Goal: Task Accomplishment & Management: Manage account settings

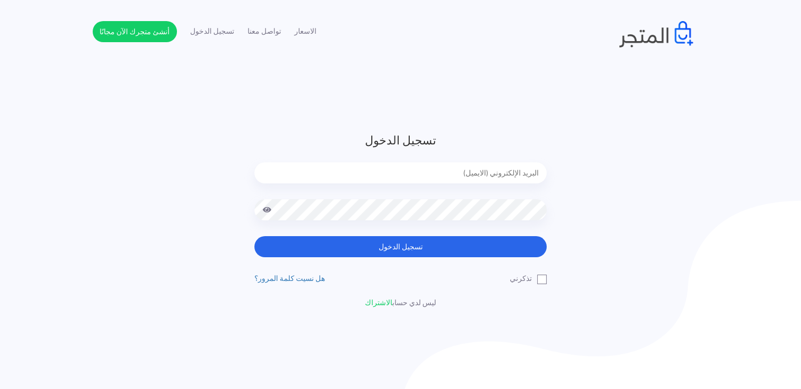
type input "noha_mae86@yahoo.com"
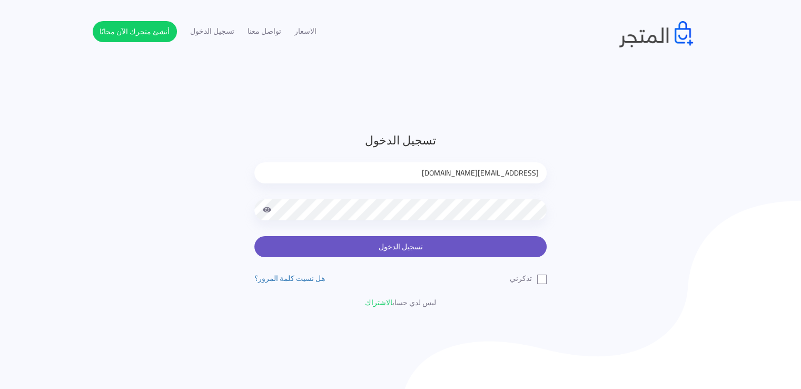
drag, startPoint x: 0, startPoint y: 0, endPoint x: 392, endPoint y: 247, distance: 463.5
click at [392, 247] on button "تسجيل الدخول" at bounding box center [400, 246] width 292 height 21
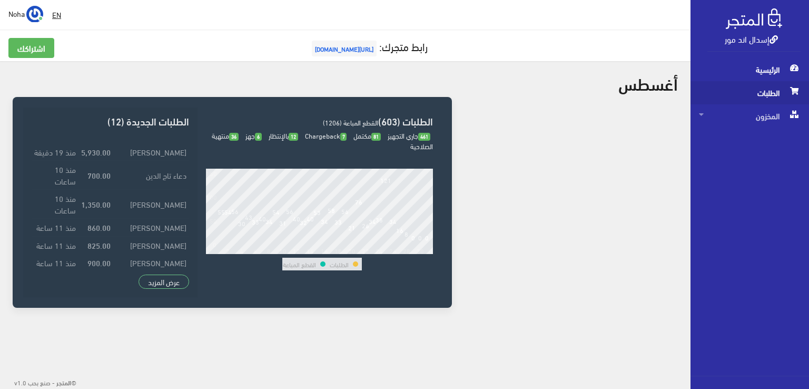
click at [755, 95] on span "الطلبات" at bounding box center [750, 92] width 102 height 23
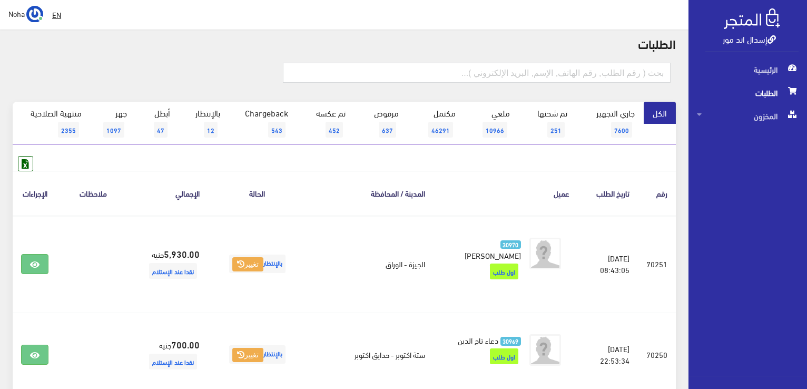
scroll to position [53, 0]
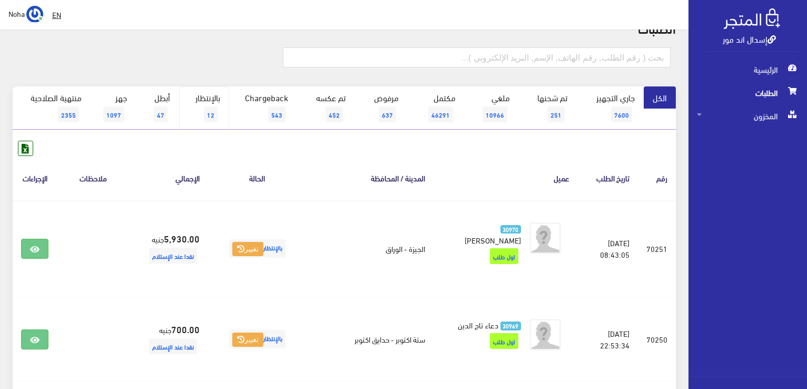
click at [211, 107] on span "12" at bounding box center [211, 114] width 14 height 16
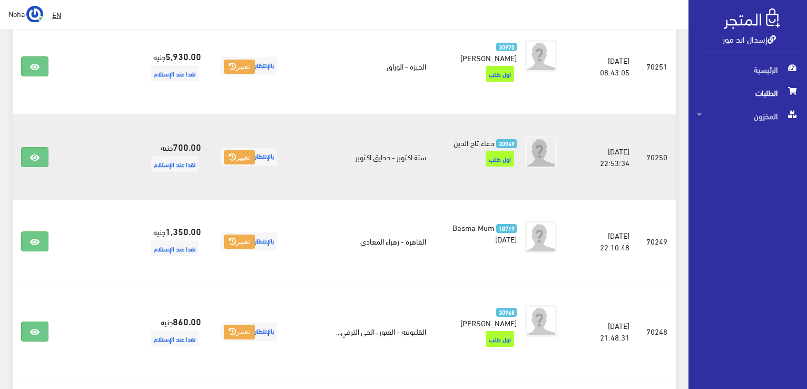
scroll to position [211, 0]
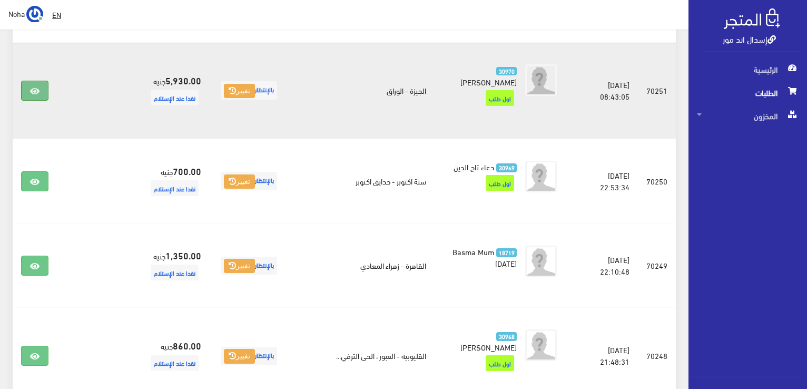
click at [40, 85] on link at bounding box center [34, 91] width 27 height 20
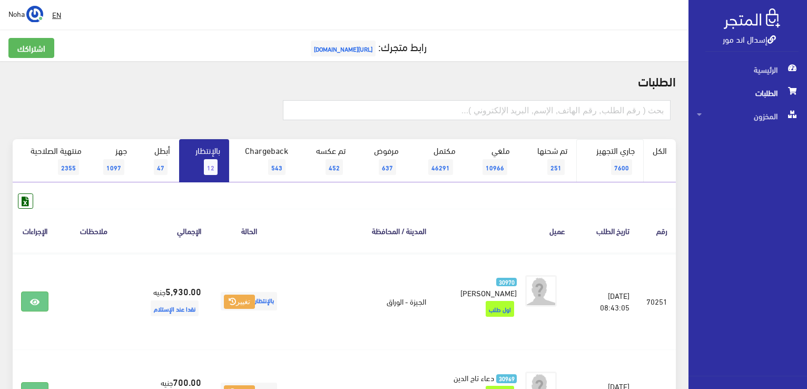
click at [595, 153] on link "جاري التجهيز 7600" at bounding box center [609, 160] width 67 height 43
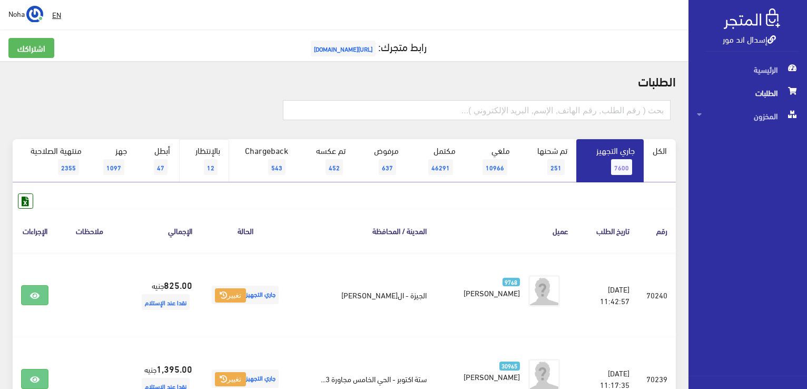
click at [217, 166] on span "12" at bounding box center [211, 167] width 14 height 16
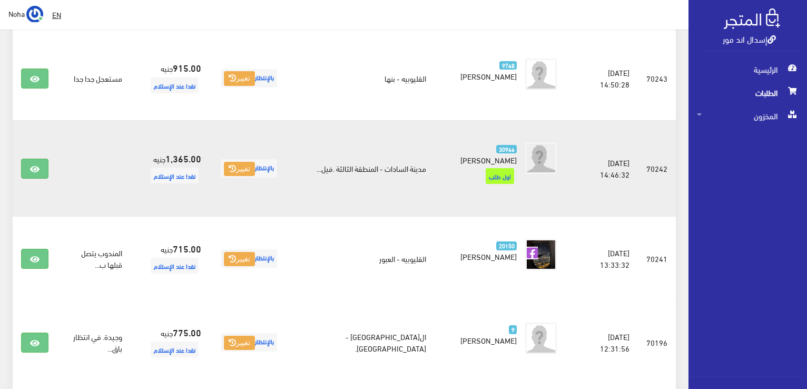
scroll to position [957, 0]
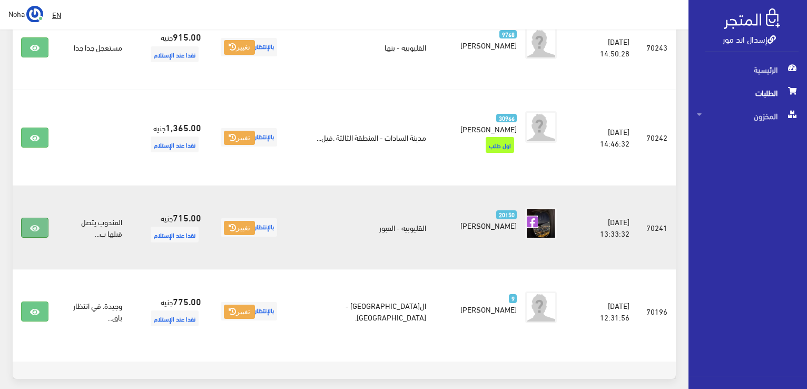
click at [25, 217] on link at bounding box center [34, 227] width 27 height 20
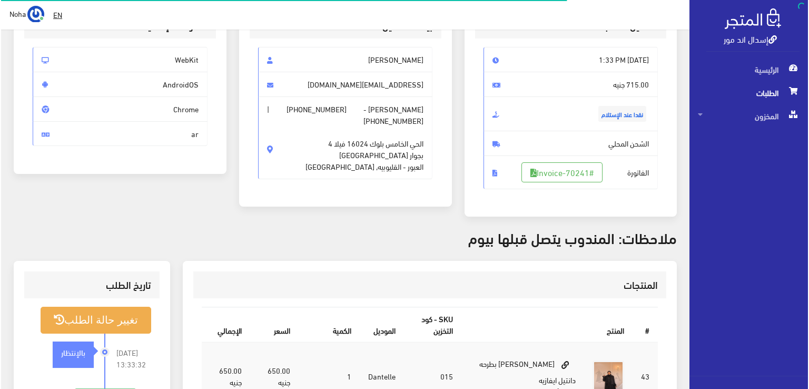
scroll to position [158, 0]
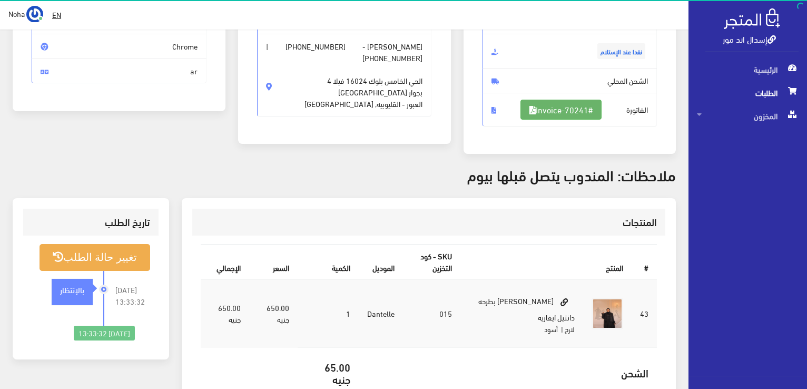
click at [576, 109] on link "#Invoice-70241" at bounding box center [560, 110] width 81 height 20
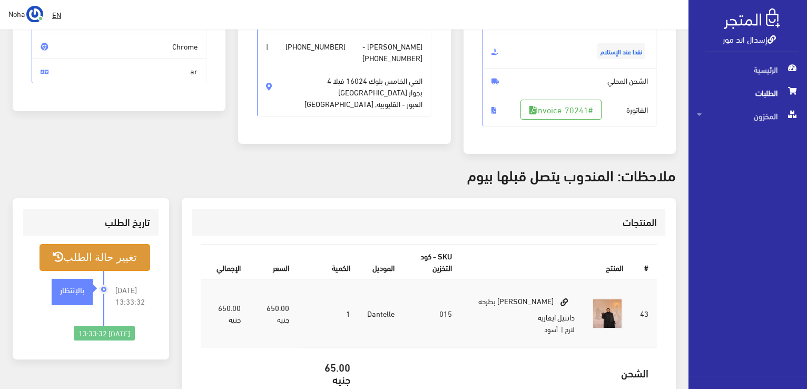
click at [136, 260] on button "تغيير حالة الطلب" at bounding box center [94, 257] width 111 height 27
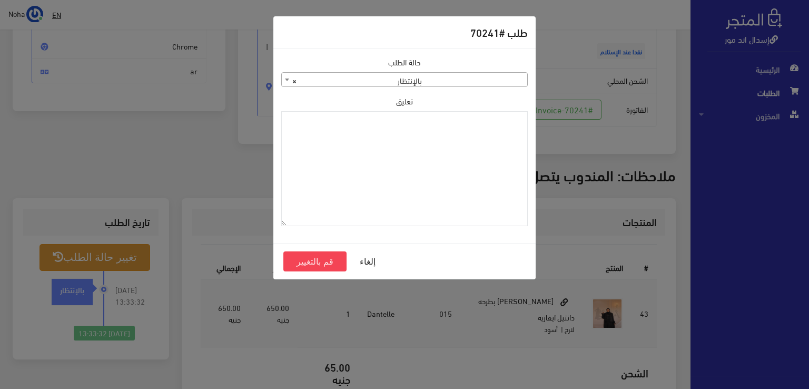
click at [471, 82] on span "× بالإنتظار" at bounding box center [404, 80] width 245 height 15
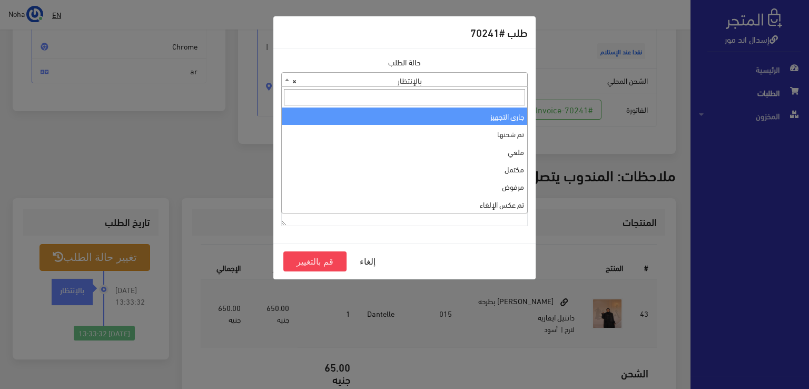
select select "1"
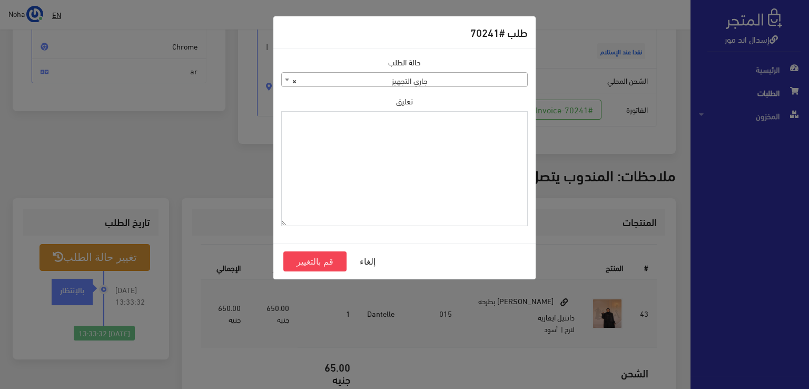
drag, startPoint x: 502, startPoint y: 135, endPoint x: 385, endPoint y: 199, distance: 133.1
click at [385, 199] on textarea "تعليق" at bounding box center [404, 168] width 246 height 115
click at [501, 118] on textarea "1115350" at bounding box center [404, 168] width 246 height 115
type textarea "1115350"
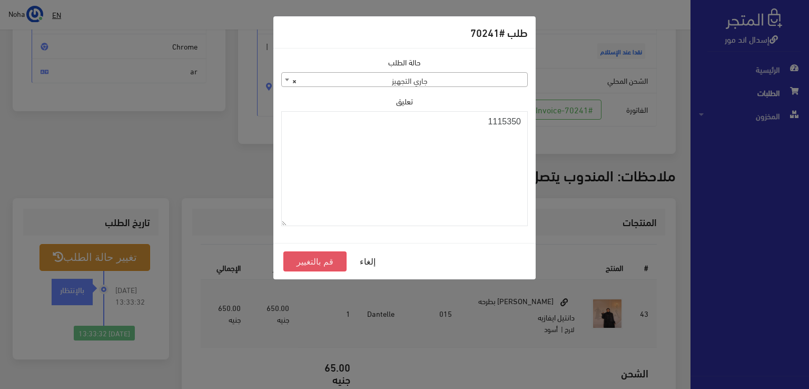
click at [327, 255] on button "قم بالتغيير" at bounding box center [314, 261] width 63 height 20
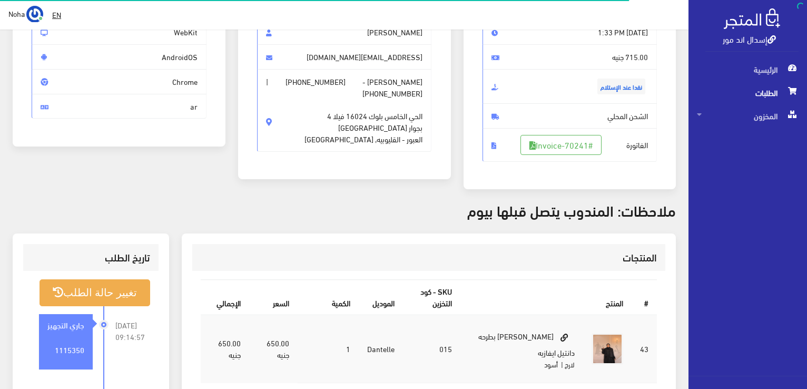
scroll to position [158, 0]
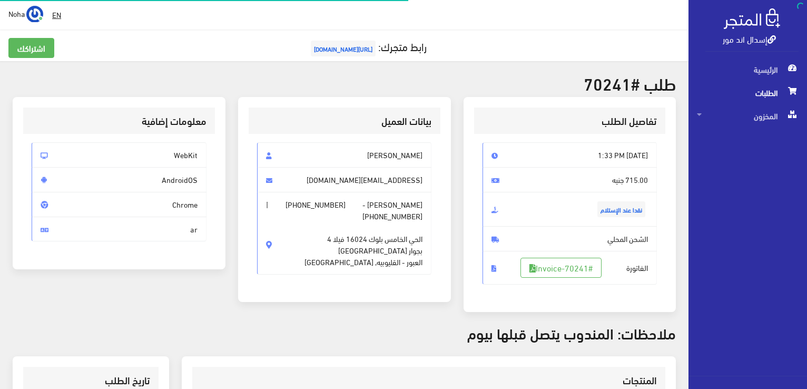
scroll to position [151, 0]
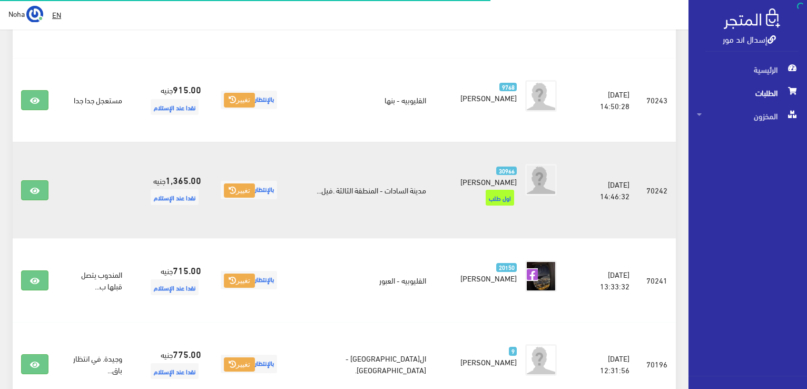
scroll to position [851, 0]
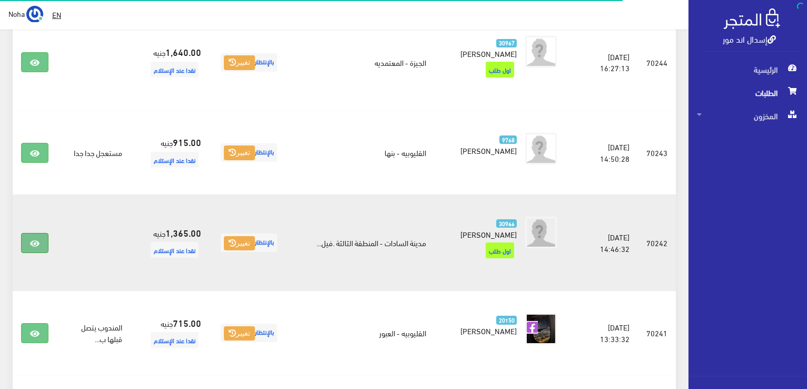
click at [33, 233] on link at bounding box center [34, 243] width 27 height 20
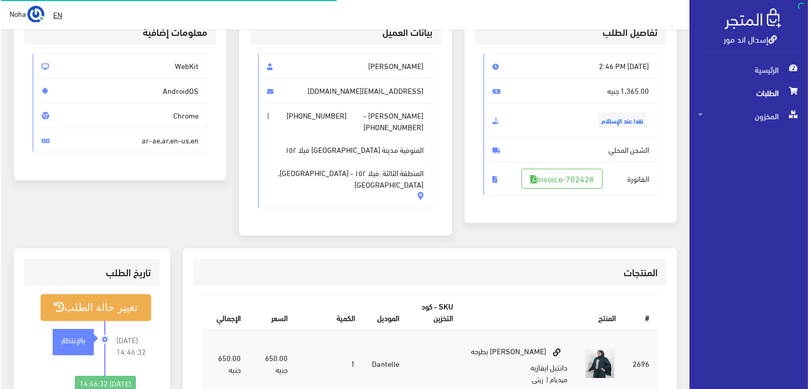
scroll to position [105, 0]
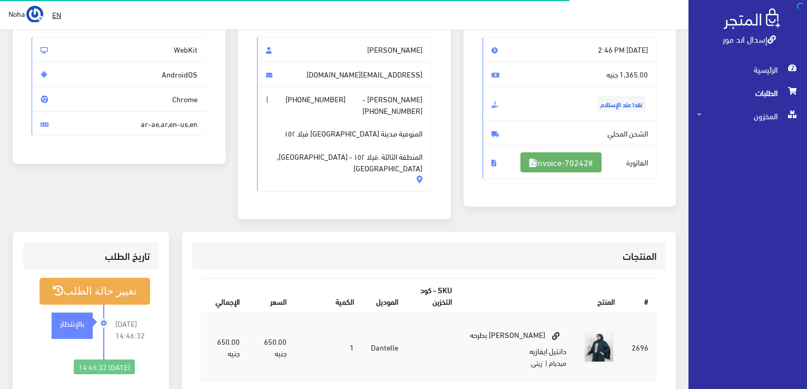
click at [569, 153] on link "#Invoice-70242" at bounding box center [560, 162] width 81 height 20
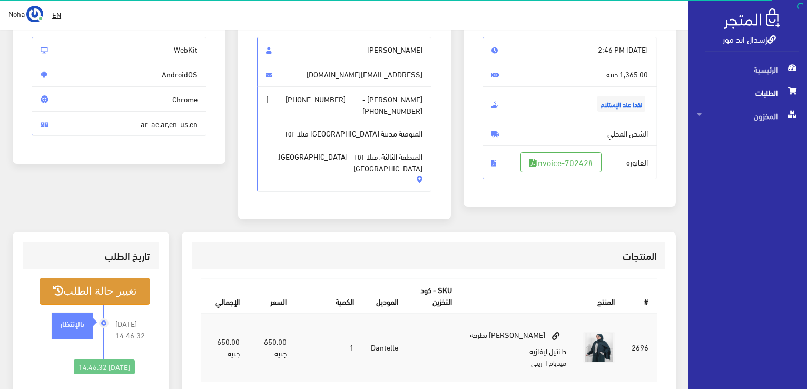
click at [87, 286] on button "تغيير حالة الطلب" at bounding box center [94, 290] width 111 height 27
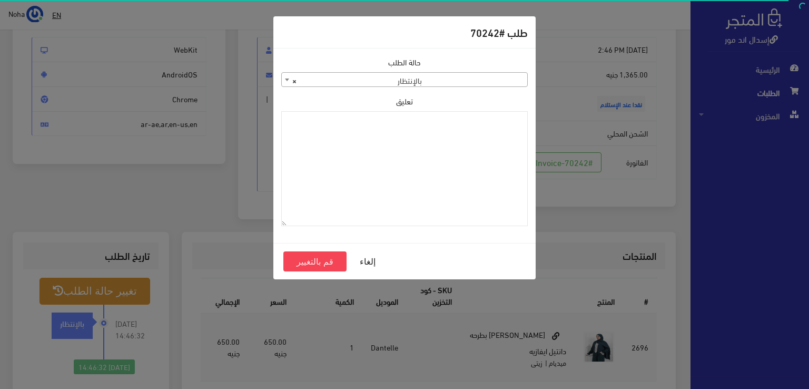
click at [484, 79] on span "× بالإنتظار" at bounding box center [404, 80] width 245 height 15
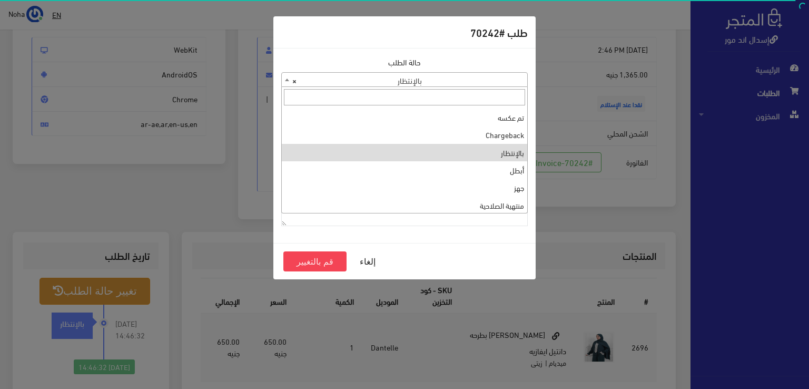
scroll to position [0, 0]
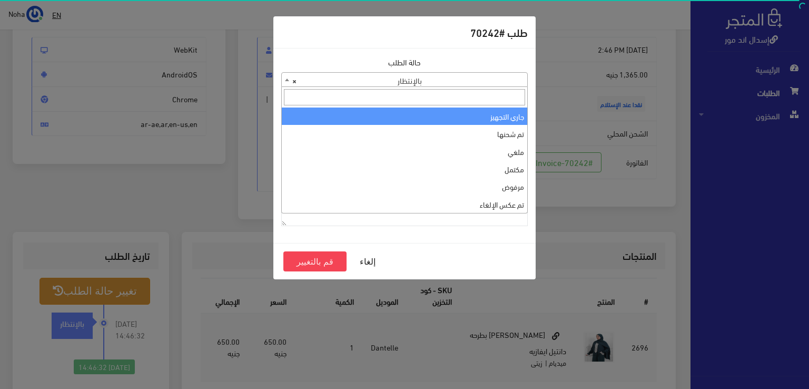
select select "1"
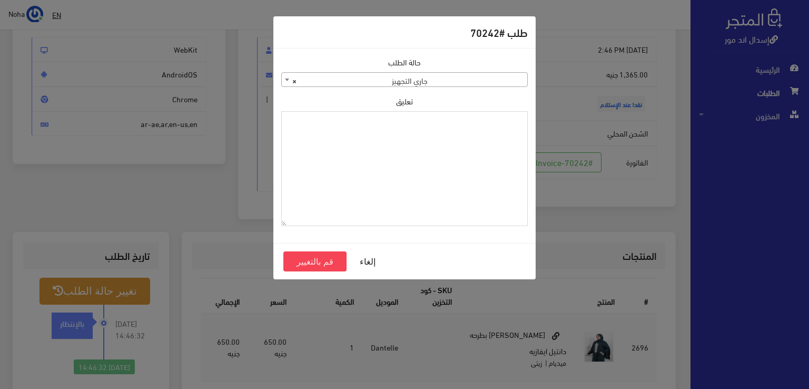
paste textarea "1115350"
type textarea "1115350"
click at [307, 258] on button "قم بالتغيير" at bounding box center [314, 261] width 63 height 20
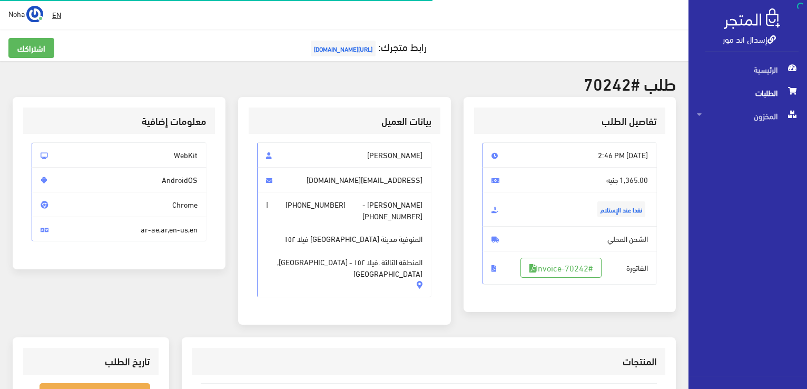
scroll to position [105, 0]
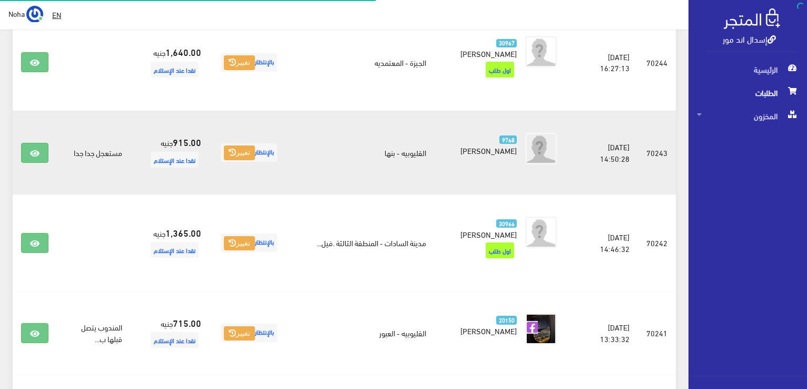
scroll to position [851, 0]
click at [36, 149] on icon at bounding box center [34, 153] width 9 height 8
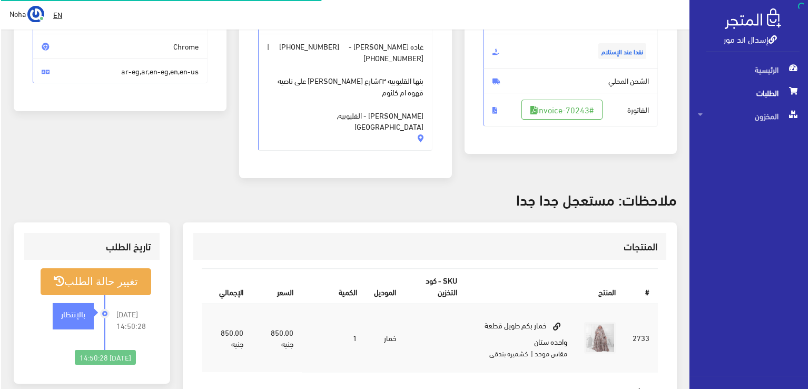
scroll to position [158, 0]
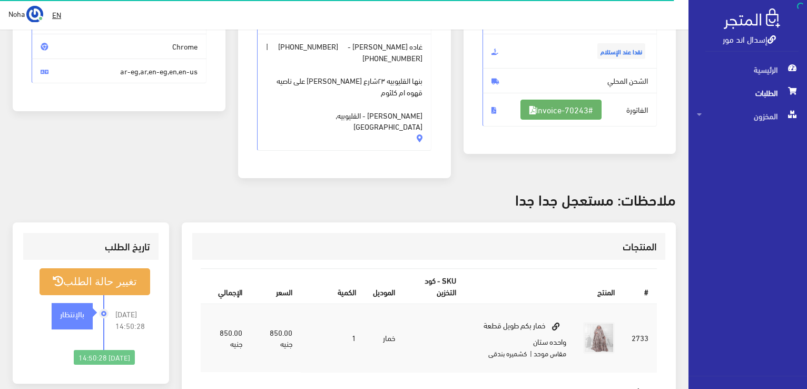
click at [543, 111] on link "#Invoice-70243" at bounding box center [560, 110] width 81 height 20
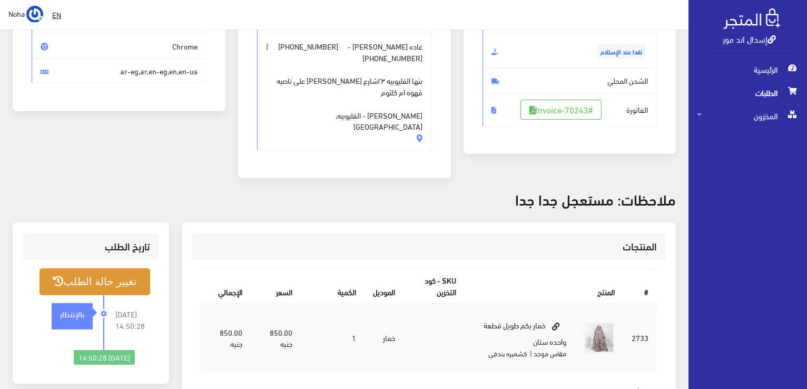
click at [113, 268] on button "تغيير حالة الطلب" at bounding box center [94, 281] width 111 height 27
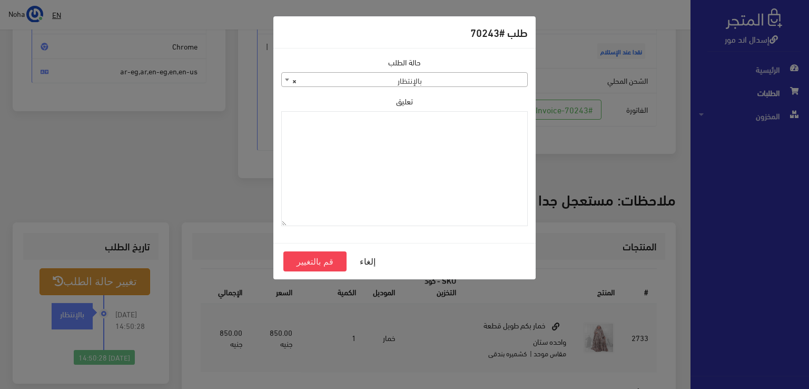
click at [488, 78] on span "× بالإنتظار" at bounding box center [404, 80] width 245 height 15
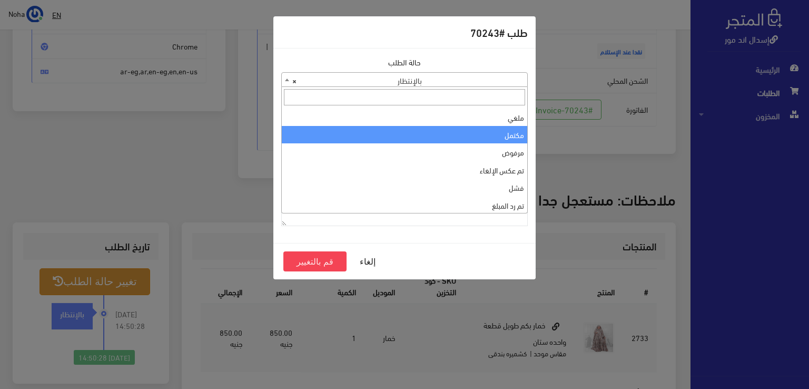
scroll to position [0, 0]
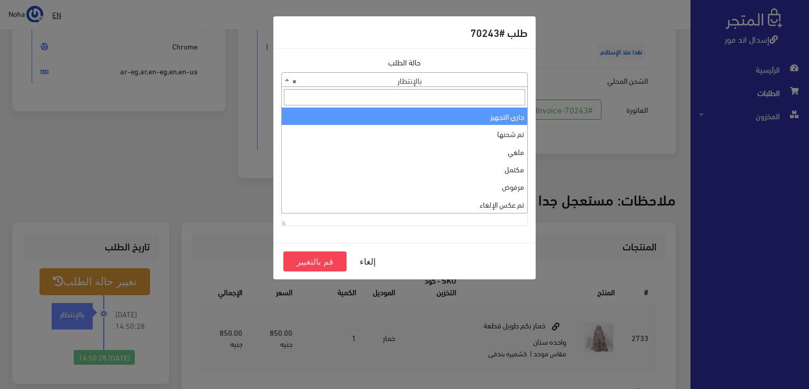
select select "1"
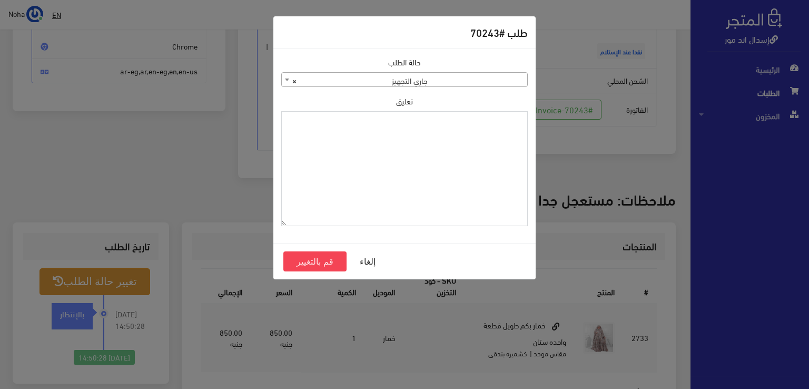
paste textarea "1115350"
type textarea "1115350"
click at [332, 263] on button "قم بالتغيير" at bounding box center [314, 261] width 63 height 20
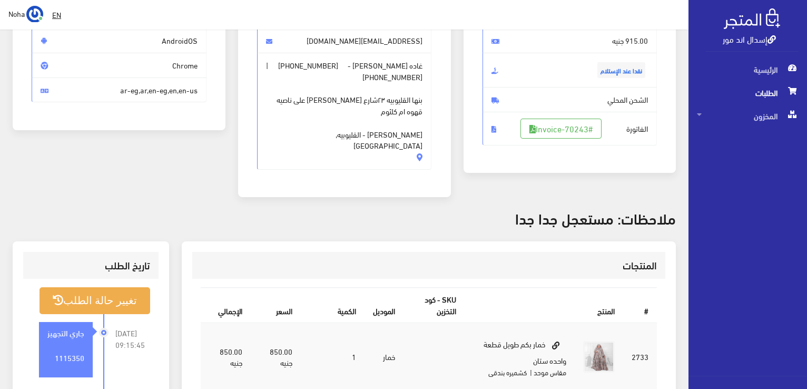
scroll to position [158, 0]
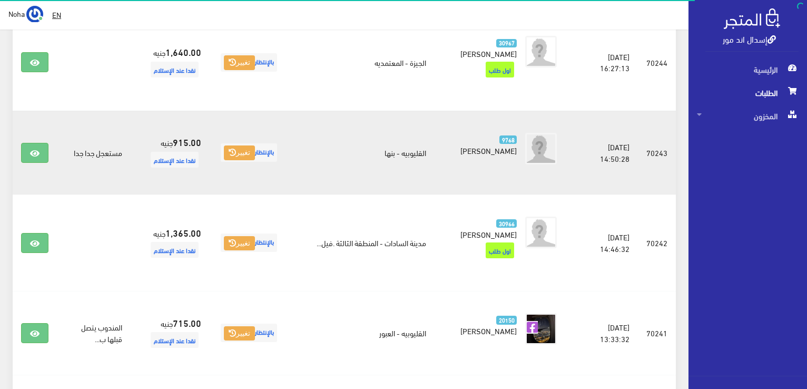
scroll to position [746, 0]
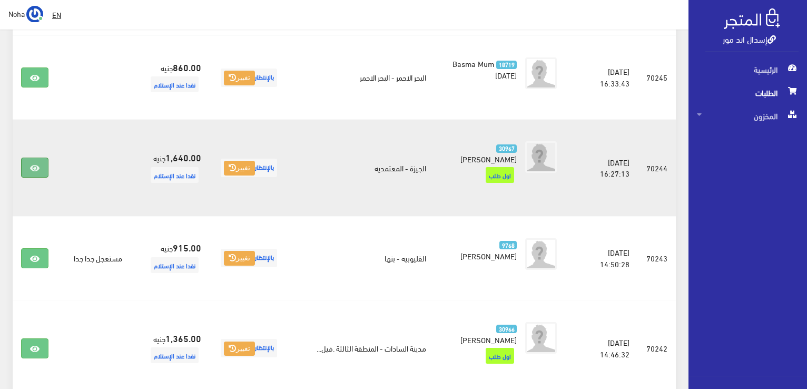
click at [26, 157] on link at bounding box center [34, 167] width 27 height 20
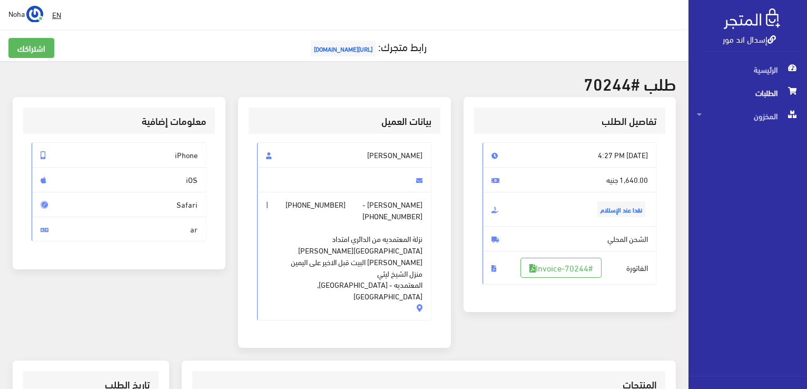
click at [458, 76] on h2 "طلب #70244" at bounding box center [344, 83] width 663 height 18
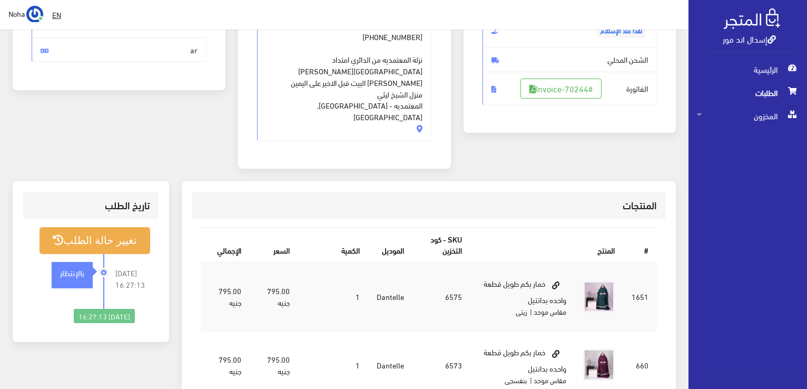
scroll to position [211, 0]
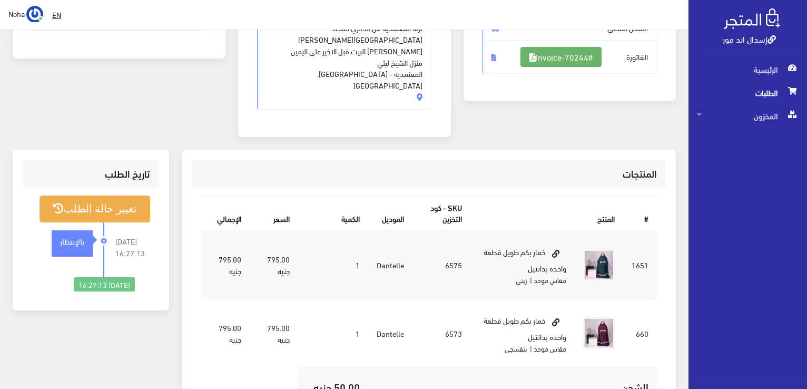
click at [578, 61] on link "#Invoice-70244" at bounding box center [560, 57] width 81 height 20
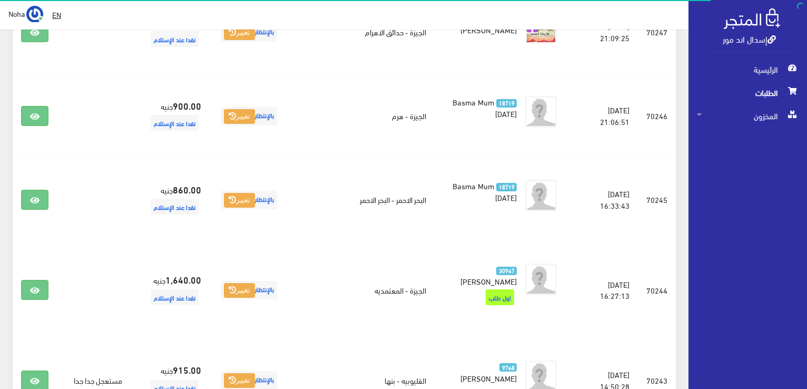
scroll to position [588, 0]
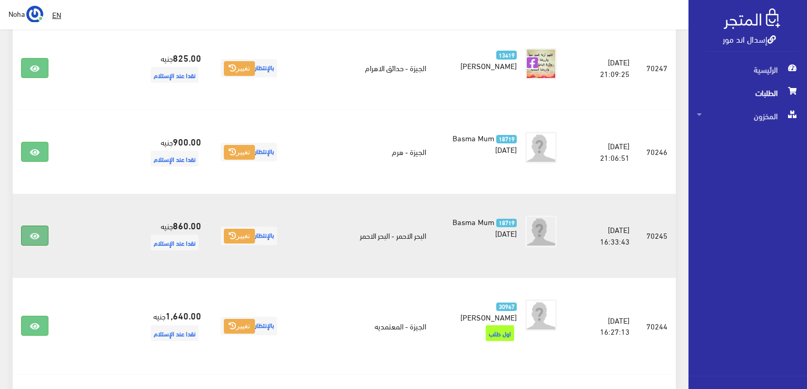
click at [31, 225] on link at bounding box center [34, 235] width 27 height 20
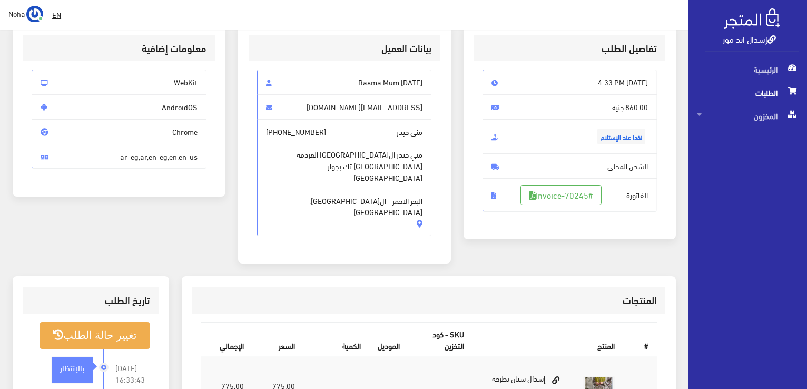
scroll to position [158, 0]
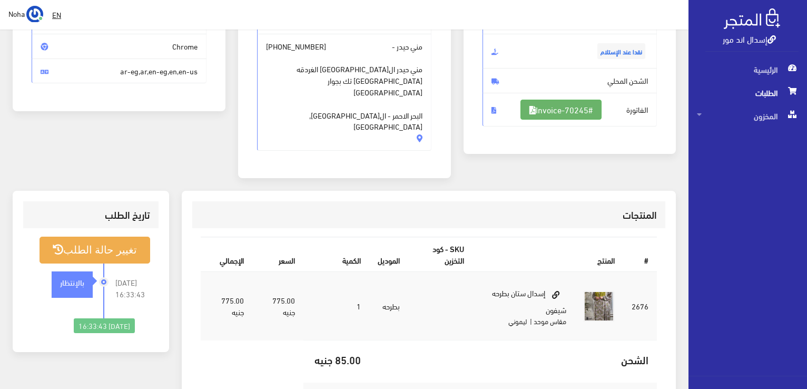
click at [559, 110] on link "#Invoice-70245" at bounding box center [560, 110] width 81 height 20
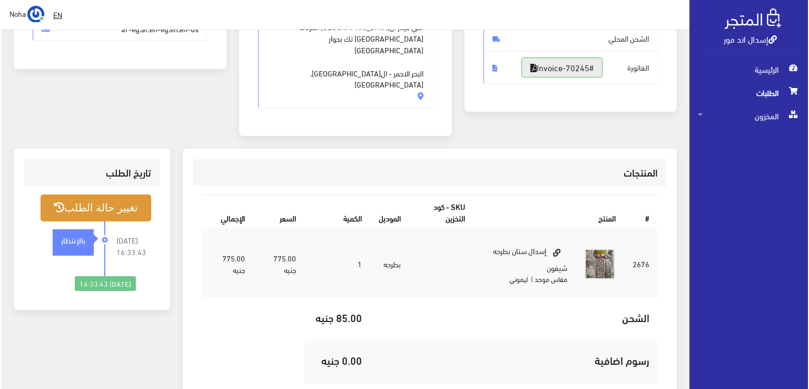
scroll to position [263, 0]
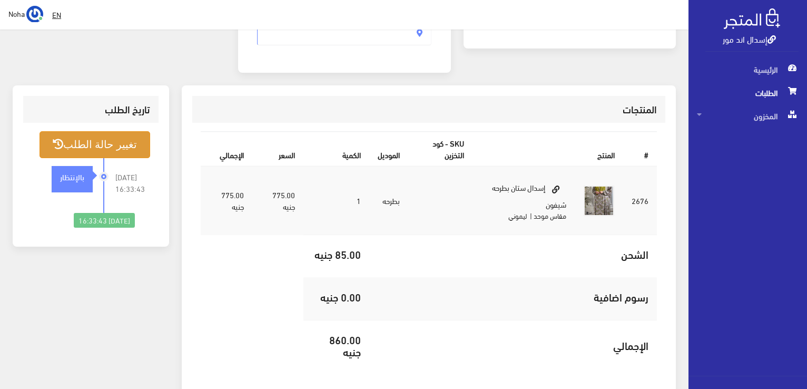
click at [123, 131] on button "تغيير حالة الطلب" at bounding box center [94, 144] width 111 height 27
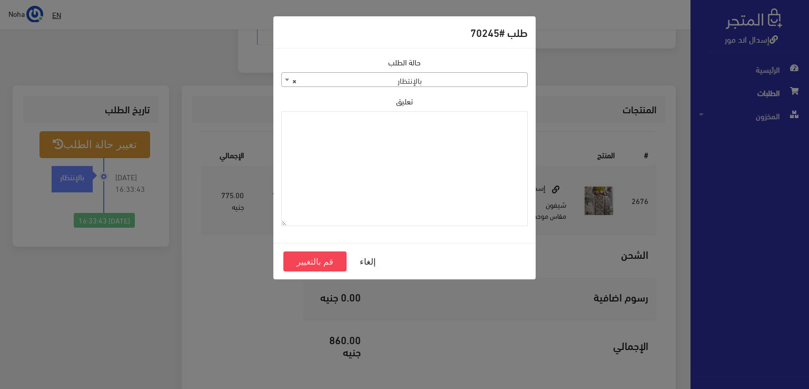
click at [350, 79] on span "× بالإنتظار" at bounding box center [404, 80] width 245 height 15
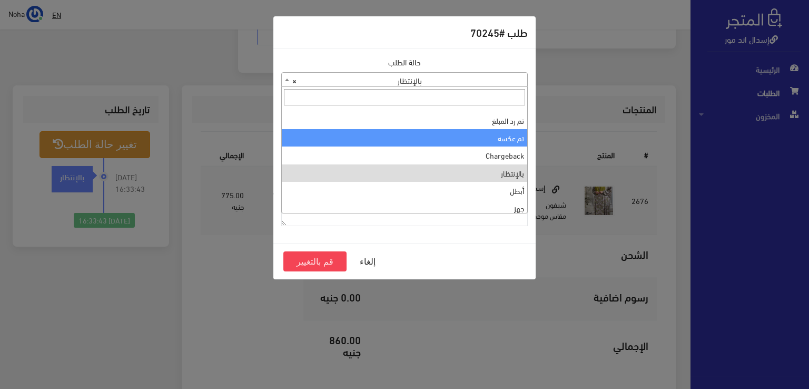
scroll to position [0, 0]
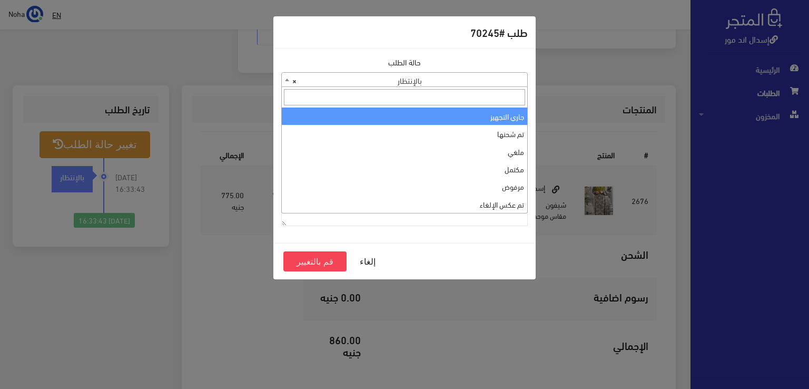
select select "1"
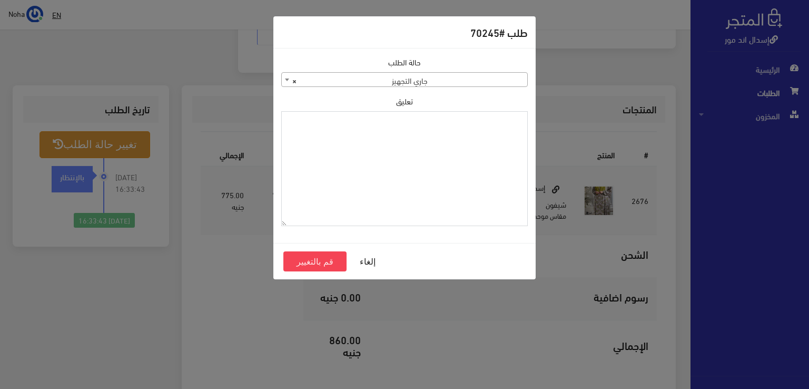
paste textarea "1115350"
type textarea "1115350"
click at [314, 263] on button "قم بالتغيير" at bounding box center [314, 261] width 63 height 20
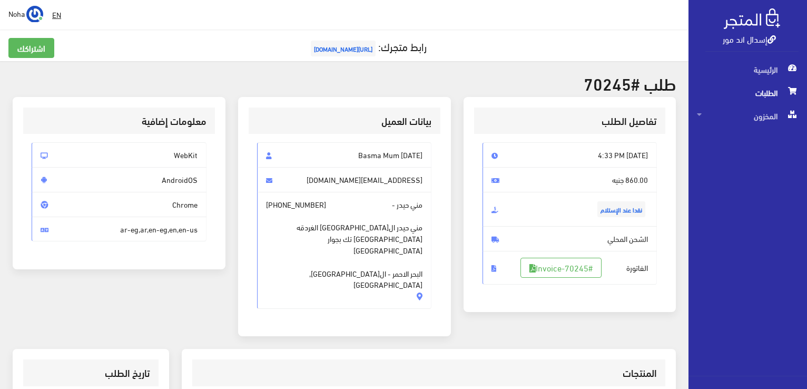
scroll to position [158, 0]
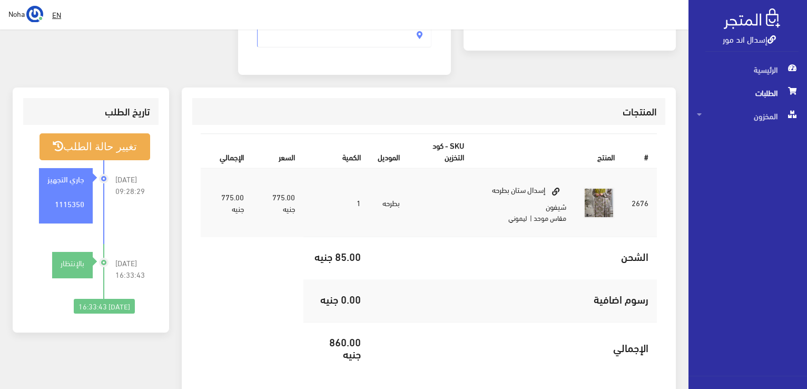
scroll to position [205, 0]
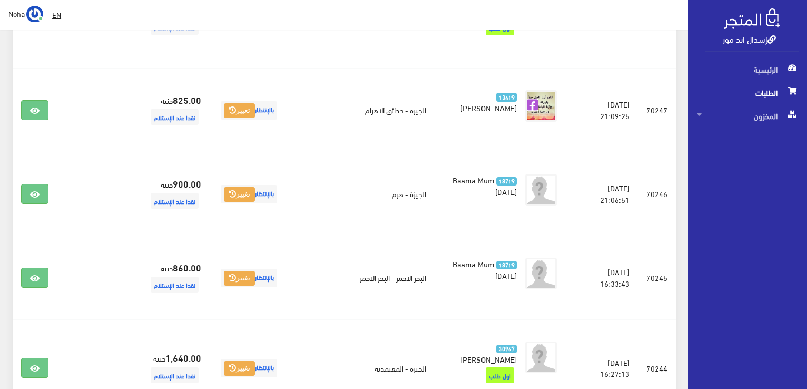
scroll to position [377, 0]
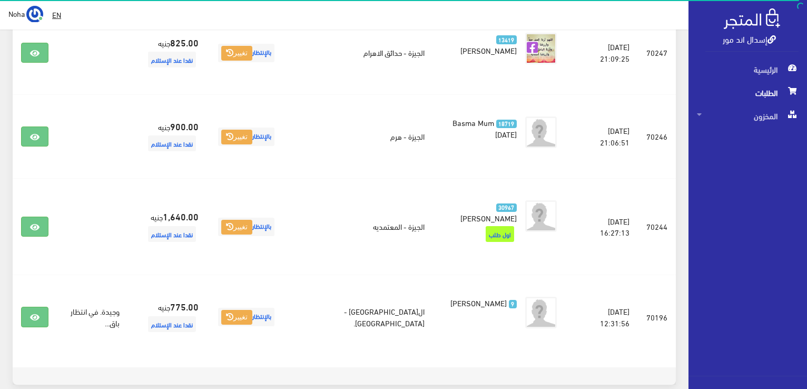
scroll to position [604, 0]
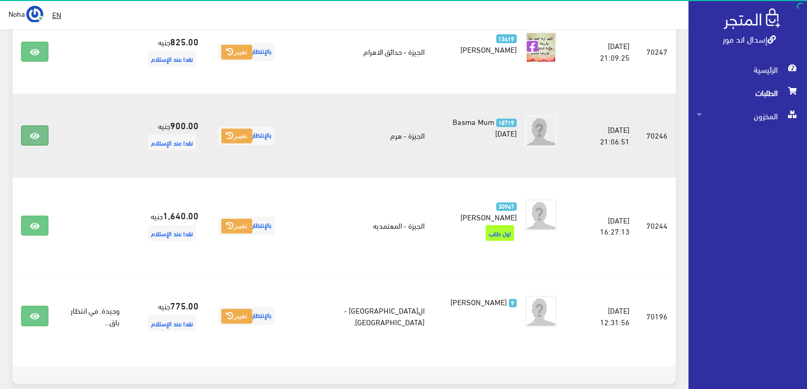
click at [33, 125] on link at bounding box center [34, 135] width 27 height 20
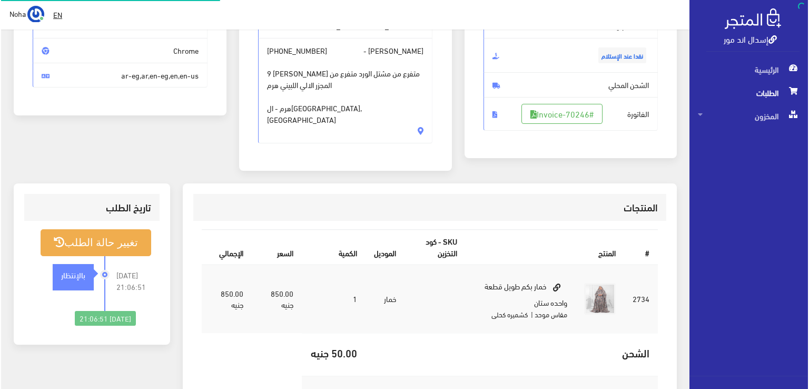
scroll to position [158, 0]
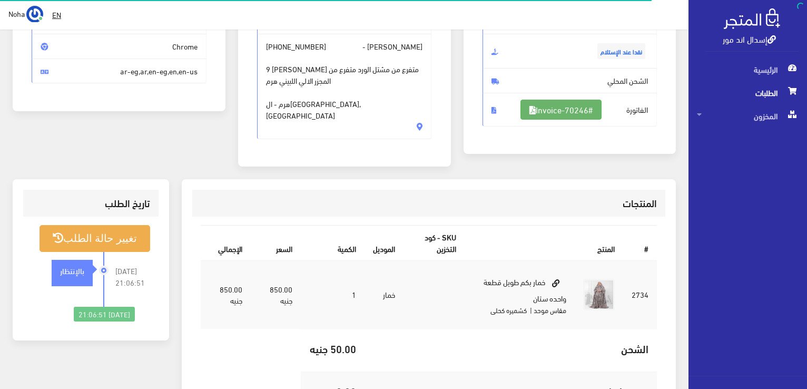
click at [535, 108] on link "#Invoice-70246" at bounding box center [560, 110] width 81 height 20
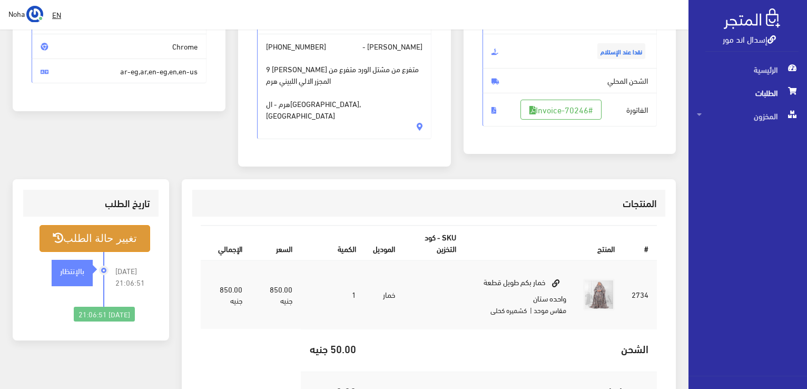
click at [118, 234] on button "تغيير حالة الطلب" at bounding box center [94, 238] width 111 height 27
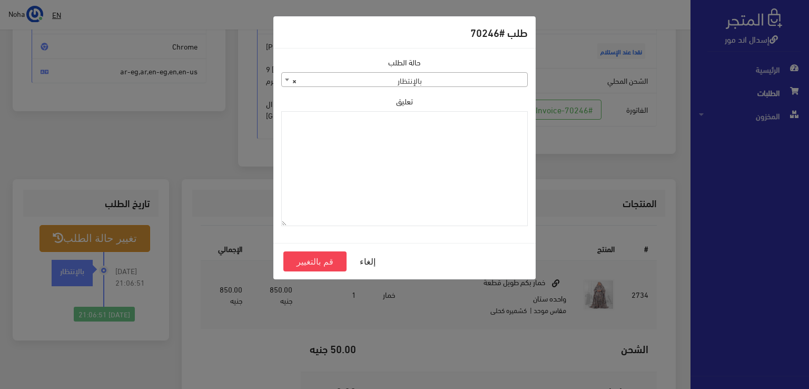
click at [381, 84] on span "× بالإنتظار" at bounding box center [404, 80] width 245 height 15
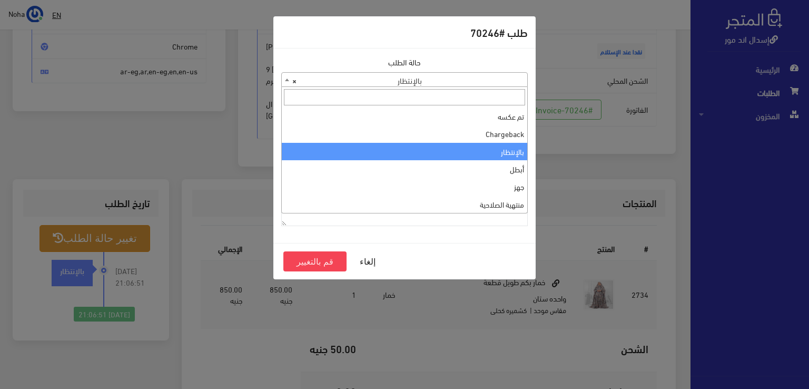
scroll to position [0, 0]
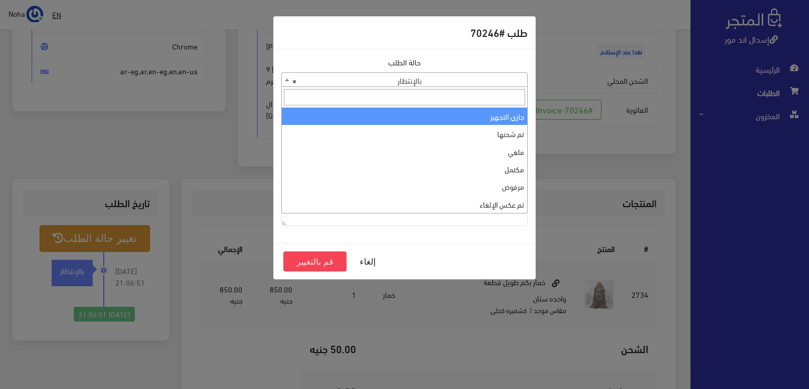
select select "1"
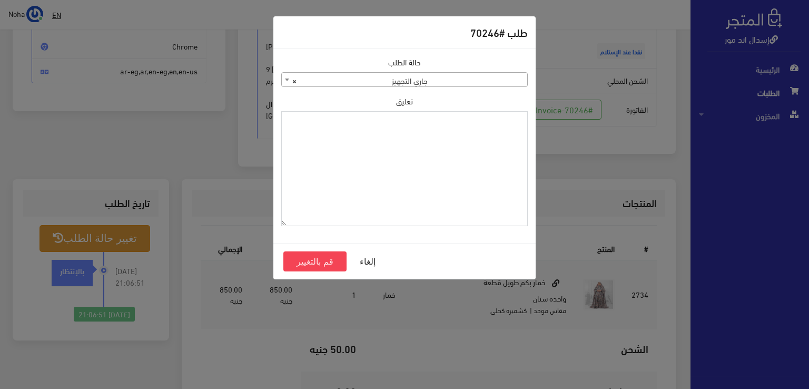
paste textarea "1115350"
type textarea "1115350"
click at [333, 264] on button "قم بالتغيير" at bounding box center [314, 261] width 63 height 20
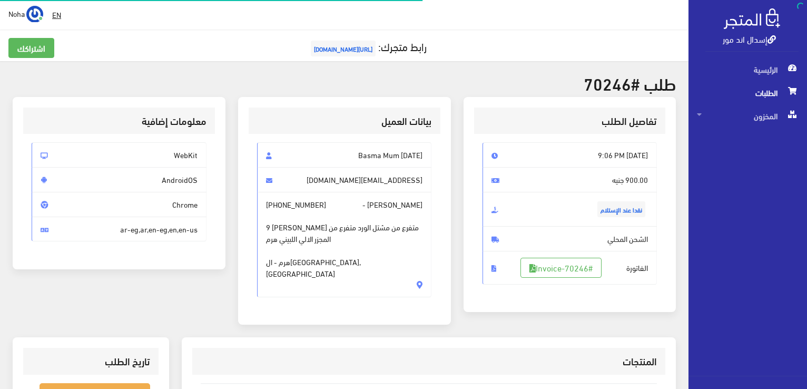
scroll to position [151, 0]
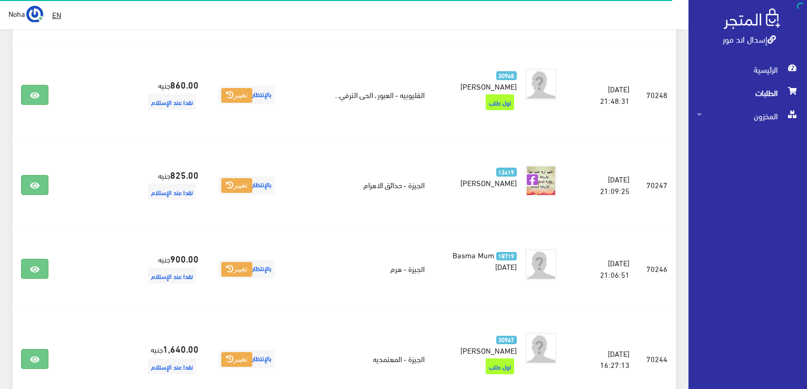
scroll to position [446, 0]
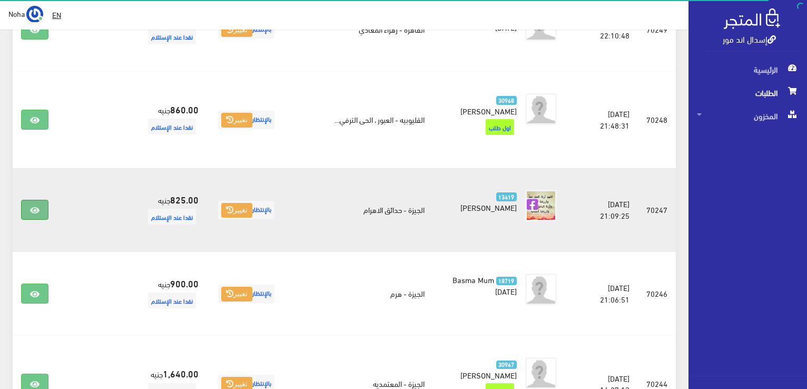
click at [36, 200] on link at bounding box center [34, 210] width 27 height 20
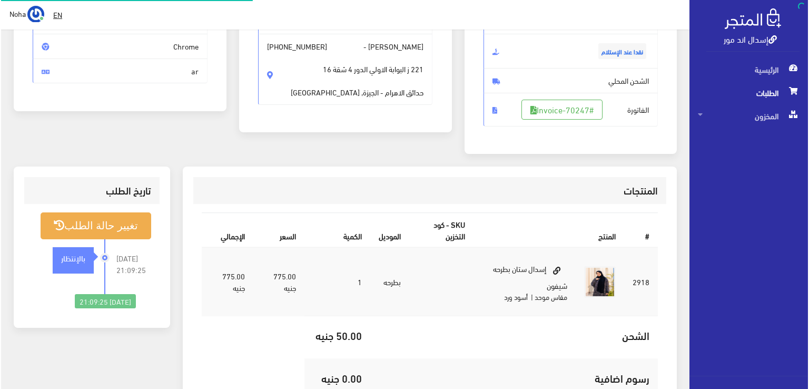
scroll to position [158, 0]
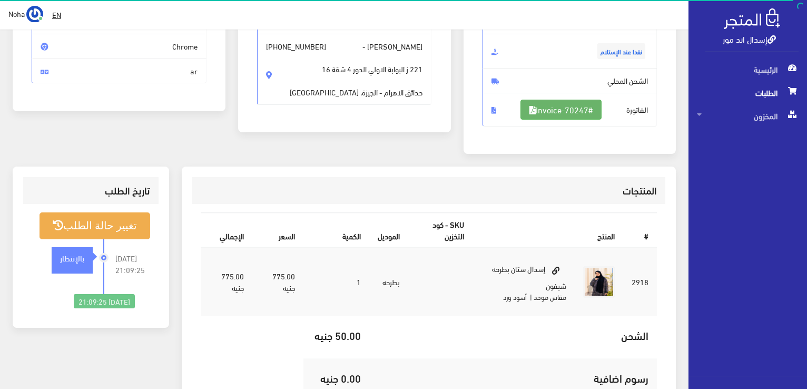
click at [589, 112] on link "#Invoice-70247" at bounding box center [560, 110] width 81 height 20
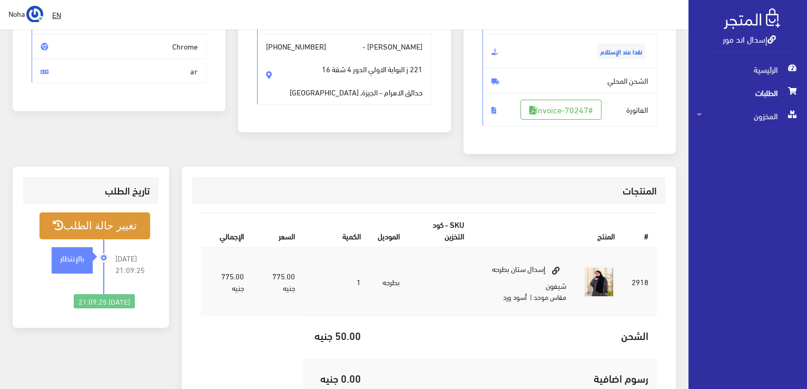
click at [85, 237] on button "تغيير حالة الطلب" at bounding box center [94, 225] width 111 height 27
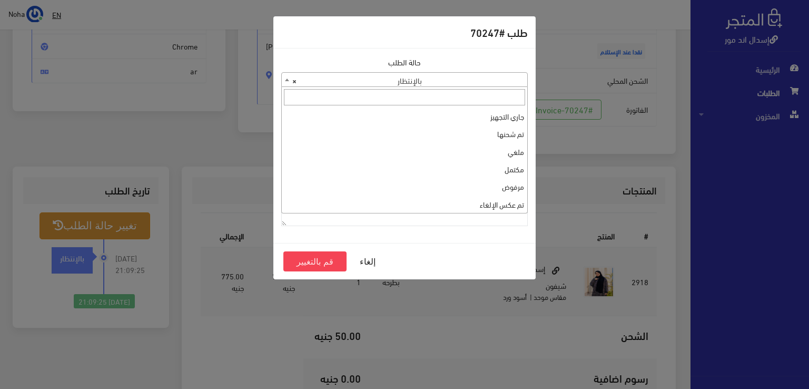
click at [473, 83] on span "× بالإنتظار" at bounding box center [404, 80] width 245 height 15
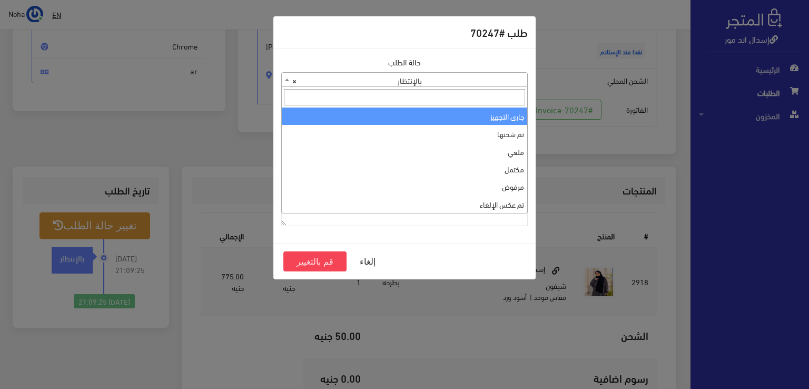
select select "1"
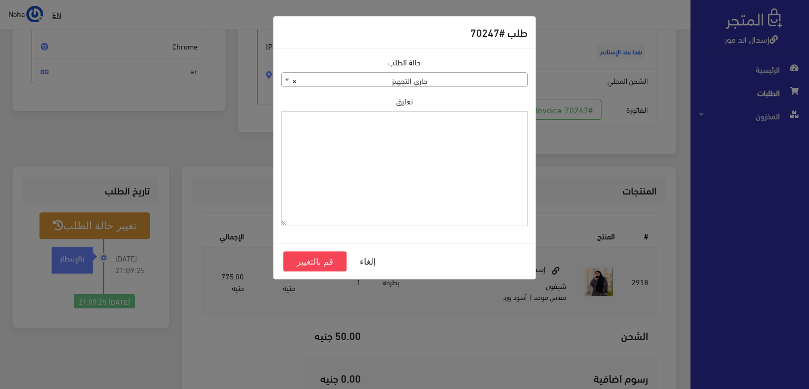
drag, startPoint x: 422, startPoint y: 123, endPoint x: 416, endPoint y: 124, distance: 5.9
paste textarea "1115350"
type textarea "1115350"
click at [323, 266] on button "قم بالتغيير" at bounding box center [314, 261] width 63 height 20
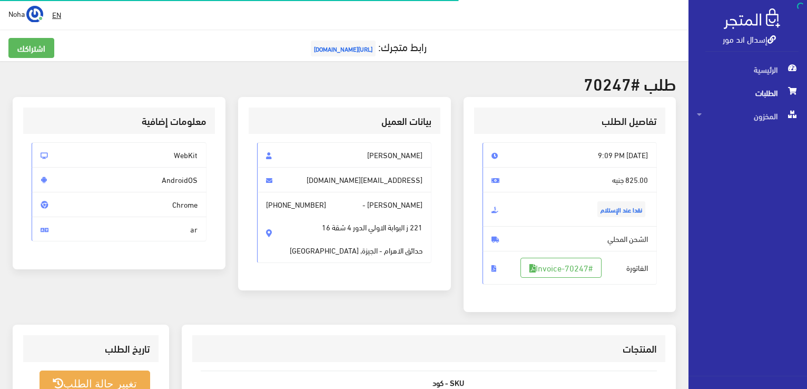
scroll to position [151, 0]
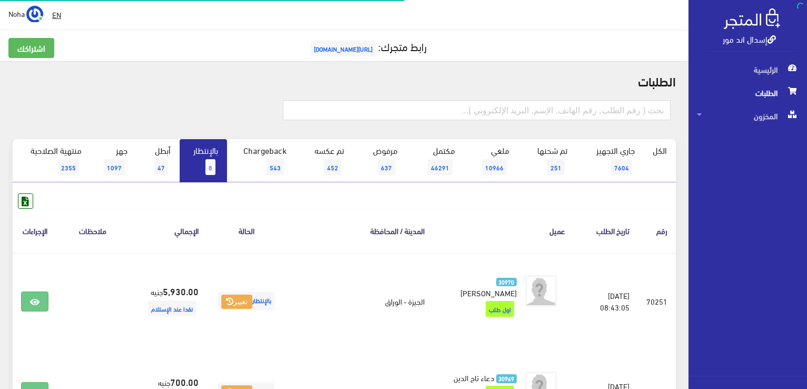
scroll to position [446, 0]
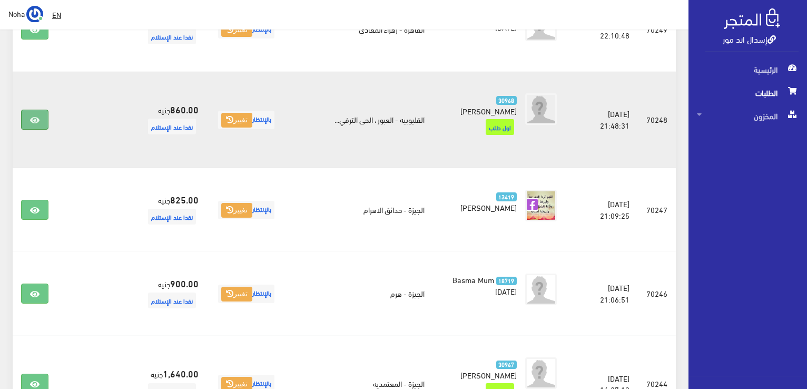
click at [35, 110] on link at bounding box center [34, 120] width 27 height 20
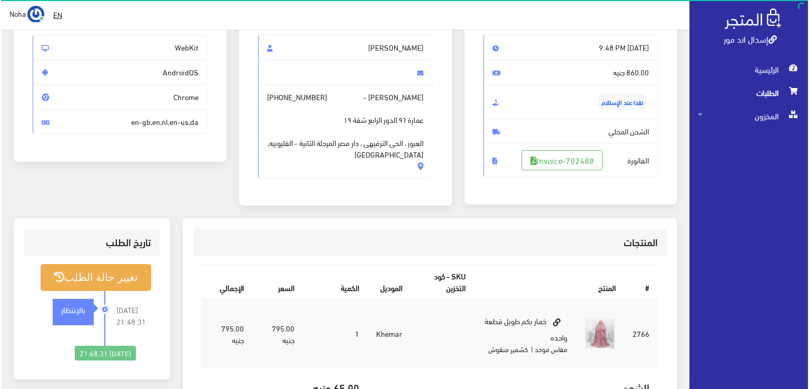
scroll to position [53, 0]
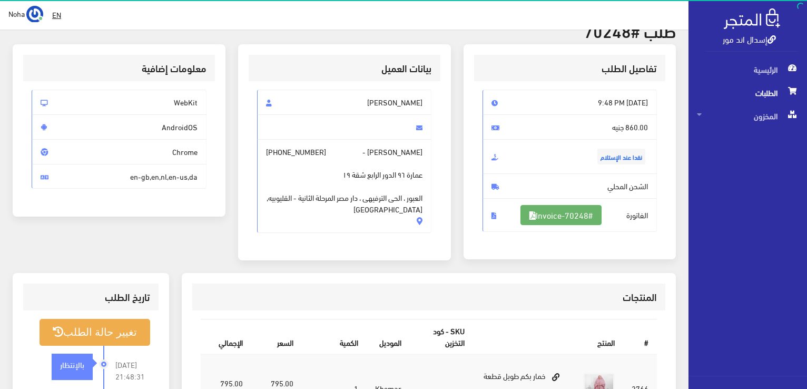
click at [574, 215] on link "#Invoice-70248" at bounding box center [560, 215] width 81 height 20
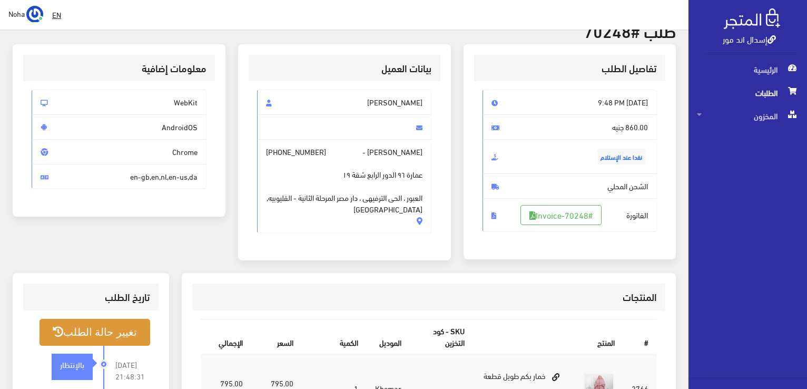
click at [99, 335] on button "تغيير حالة الطلب" at bounding box center [94, 332] width 111 height 27
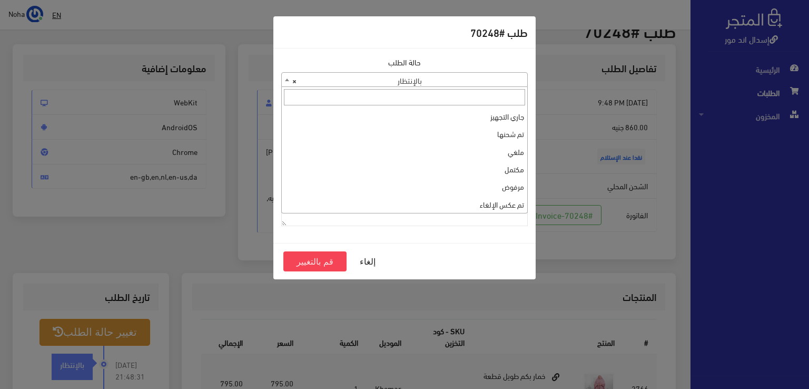
click at [442, 74] on span "× بالإنتظار" at bounding box center [404, 80] width 245 height 15
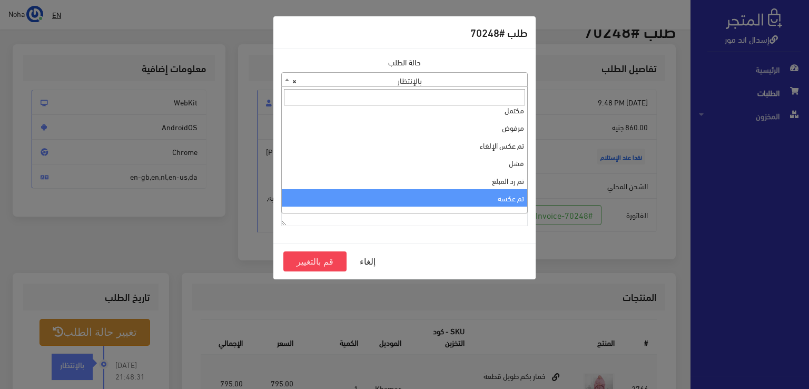
scroll to position [0, 0]
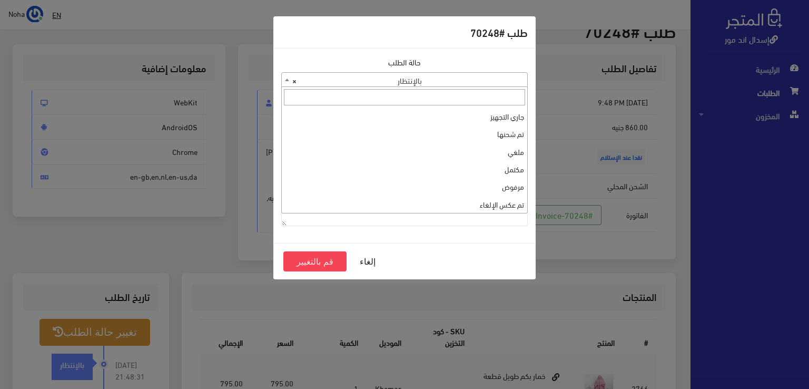
select select "1"
paste textarea "1115350"
type textarea "1115350"
click at [315, 264] on button "قم بالتغيير" at bounding box center [314, 261] width 63 height 20
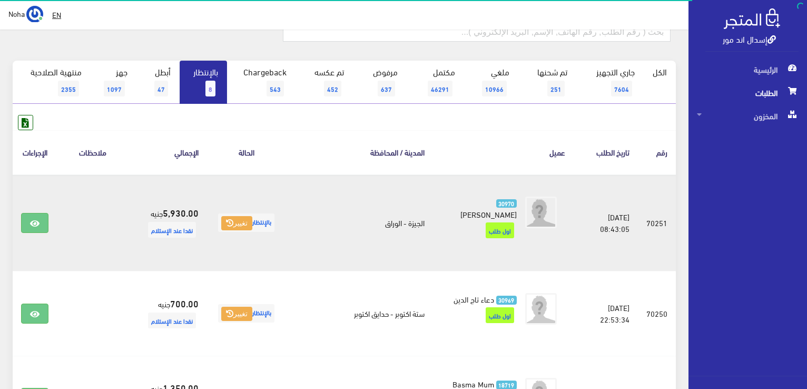
scroll to position [78, 0]
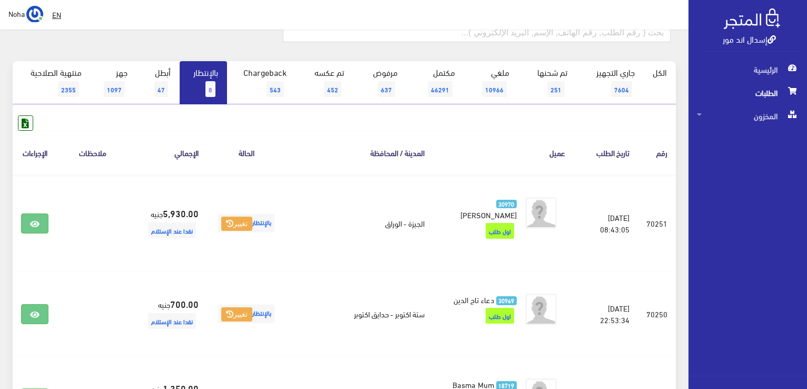
click at [188, 87] on link "بالإنتظار 8" at bounding box center [203, 82] width 47 height 43
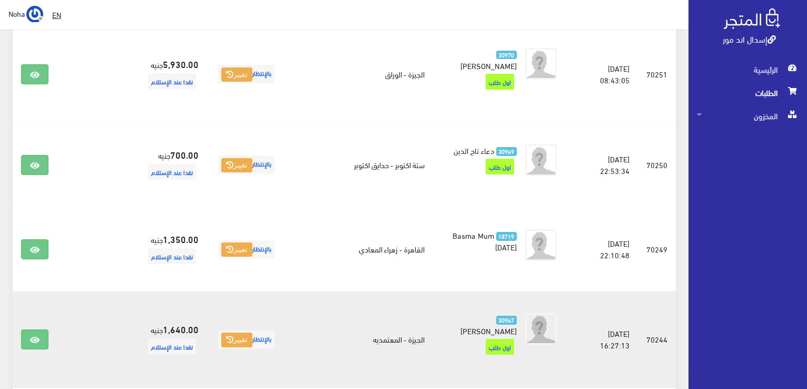
scroll to position [211, 0]
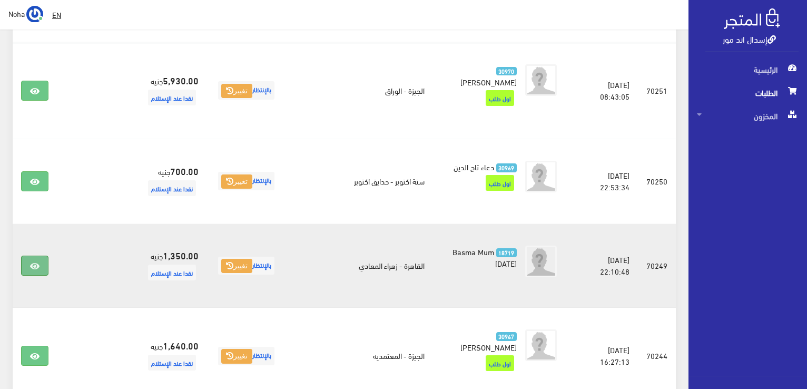
click at [40, 256] on link at bounding box center [34, 265] width 27 height 20
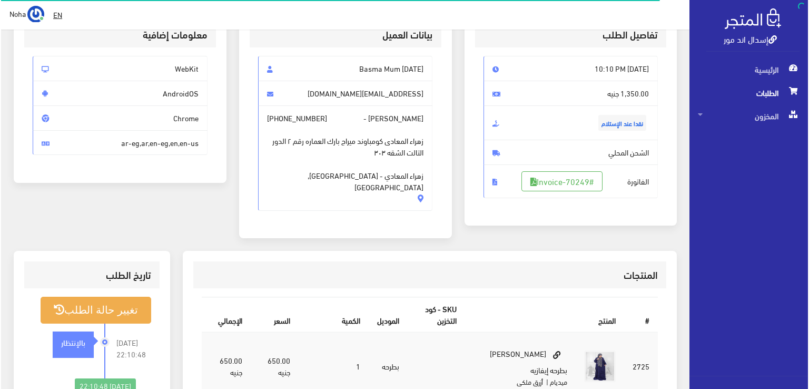
scroll to position [105, 0]
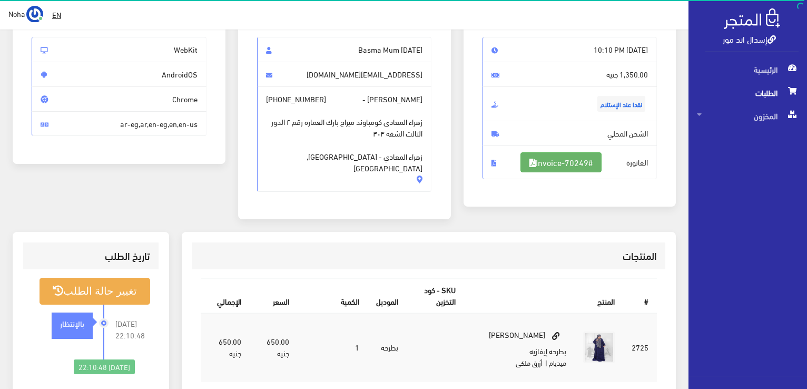
click at [563, 157] on link "#Invoice-70249" at bounding box center [560, 162] width 81 height 20
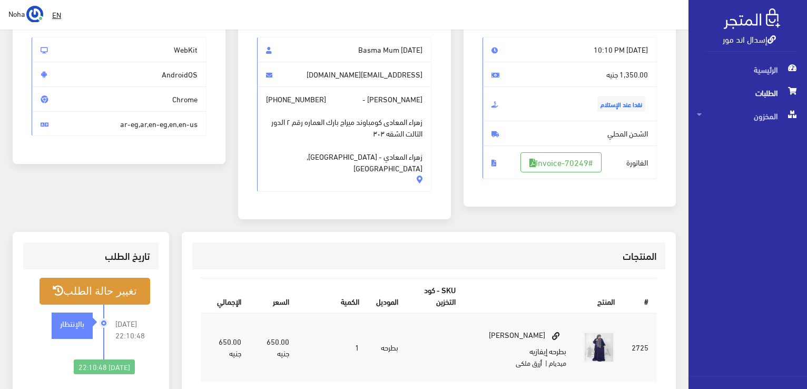
click at [130, 279] on button "تغيير حالة الطلب" at bounding box center [94, 290] width 111 height 27
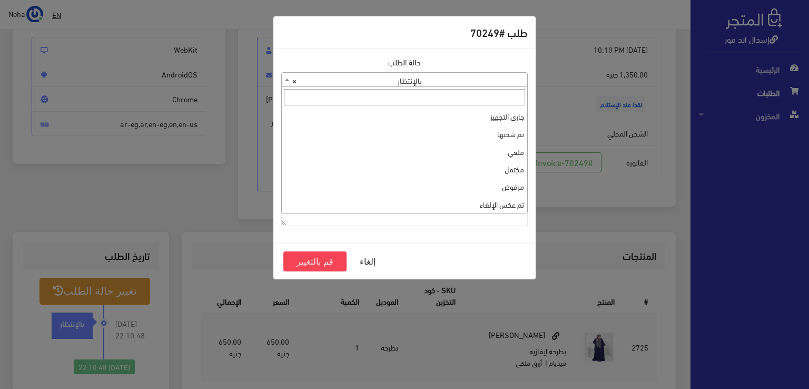
click at [435, 85] on span "× بالإنتظار" at bounding box center [404, 80] width 245 height 15
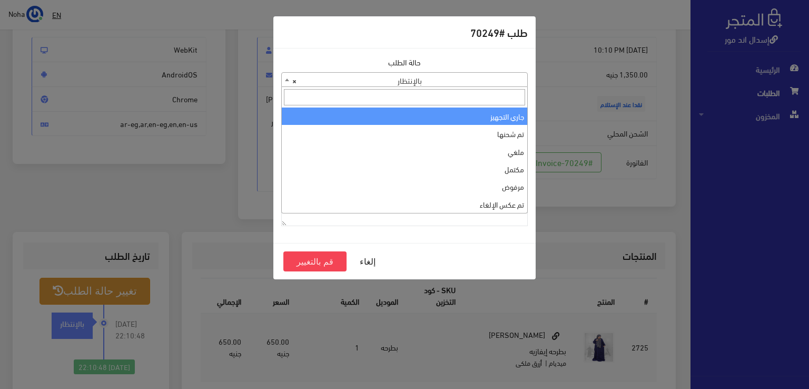
select select "1"
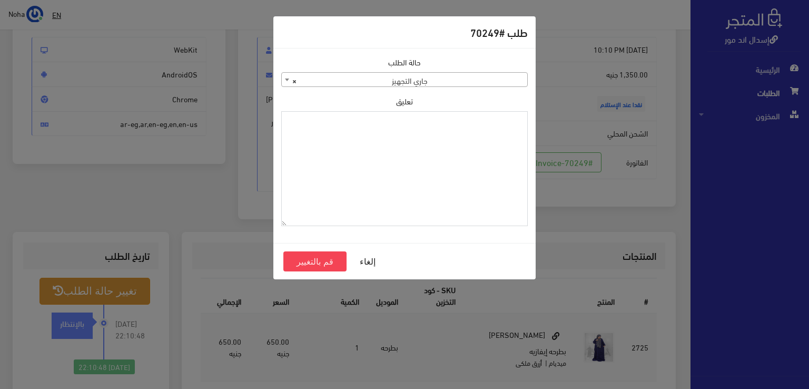
paste textarea "1115350"
type textarea "1115350"
click at [297, 257] on button "قم بالتغيير" at bounding box center [314, 261] width 63 height 20
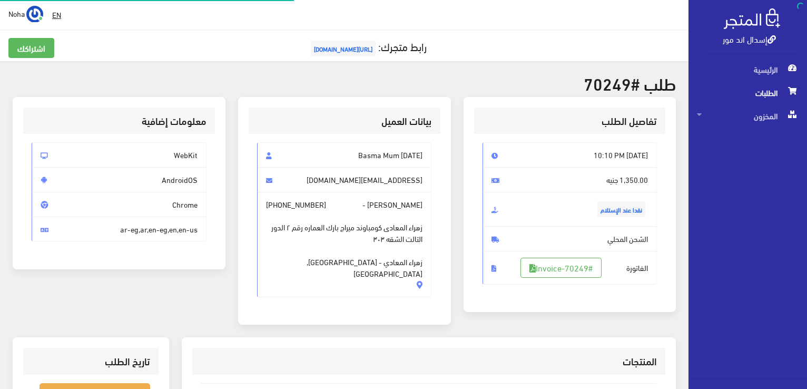
scroll to position [105, 0]
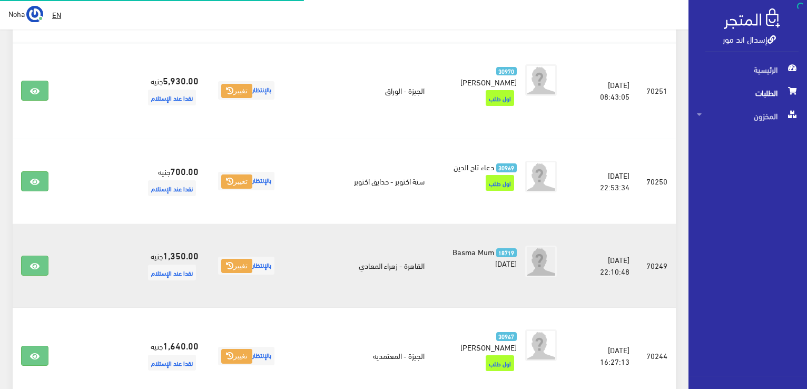
scroll to position [211, 0]
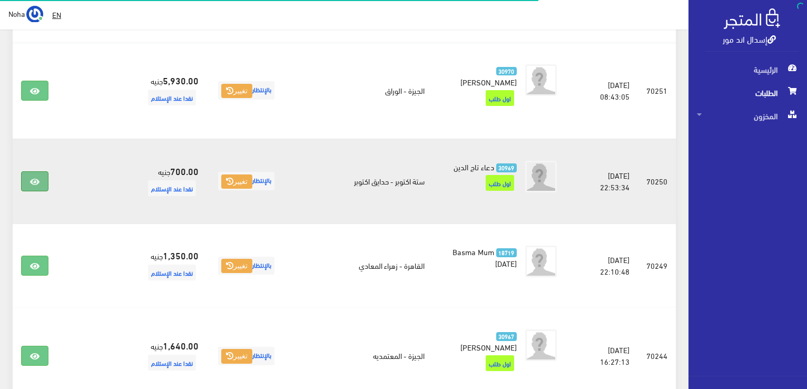
click at [32, 177] on icon at bounding box center [34, 181] width 9 height 8
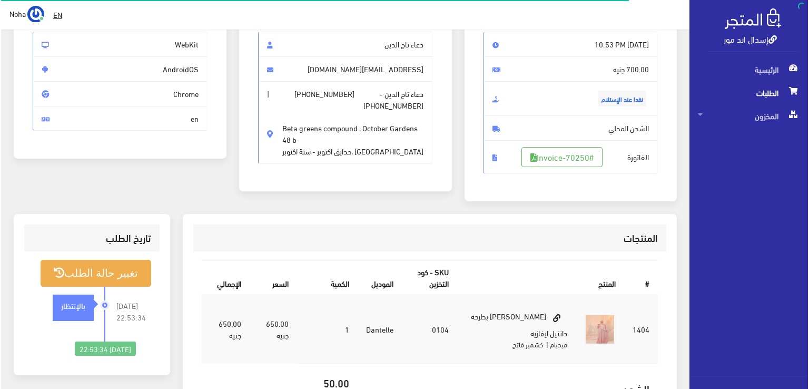
scroll to position [105, 0]
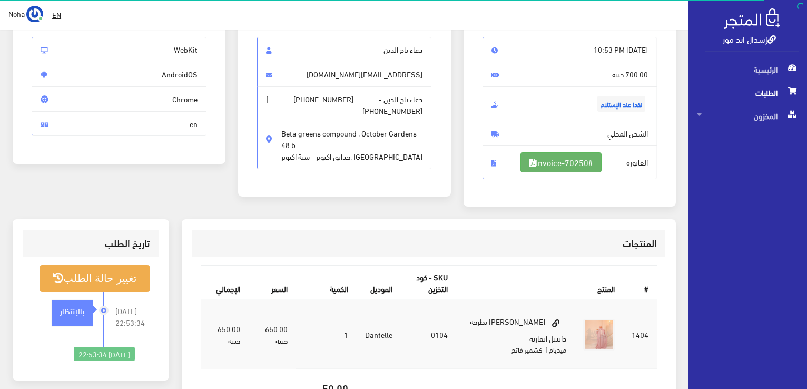
click at [560, 163] on link "#Invoice-70250" at bounding box center [560, 162] width 81 height 20
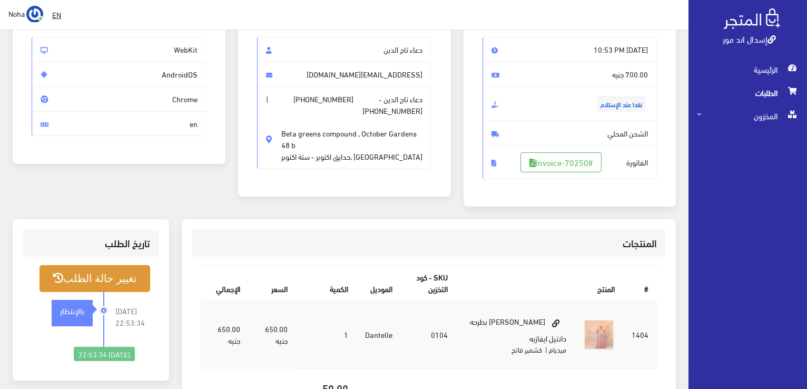
click at [116, 282] on button "تغيير حالة الطلب" at bounding box center [94, 278] width 111 height 27
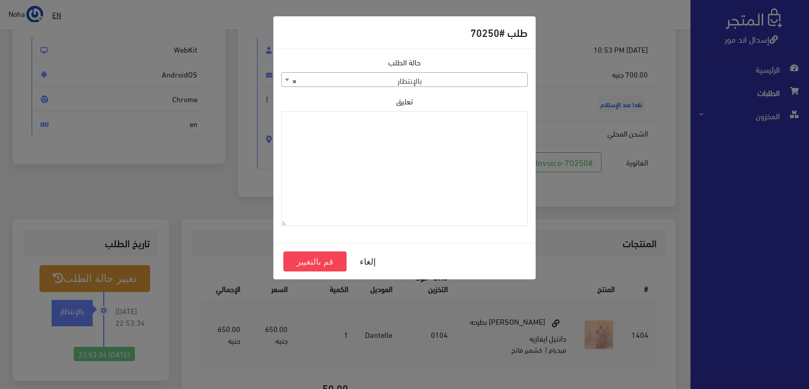
click at [404, 74] on span "× بالإنتظار" at bounding box center [404, 80] width 245 height 15
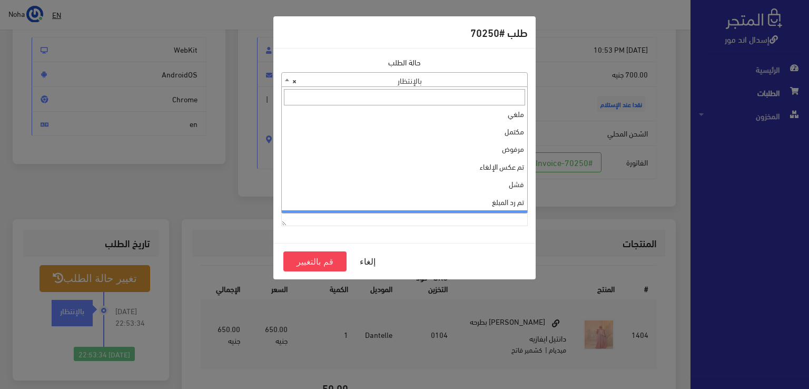
scroll to position [0, 0]
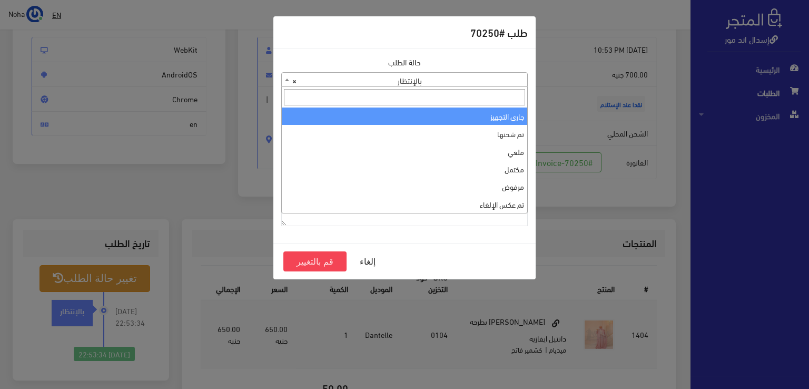
select select "1"
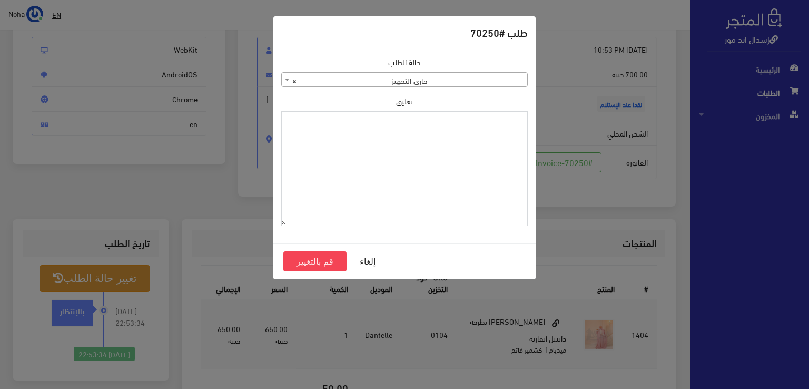
paste textarea "1115350"
type textarea "1115350"
click at [323, 257] on button "قم بالتغيير" at bounding box center [314, 261] width 63 height 20
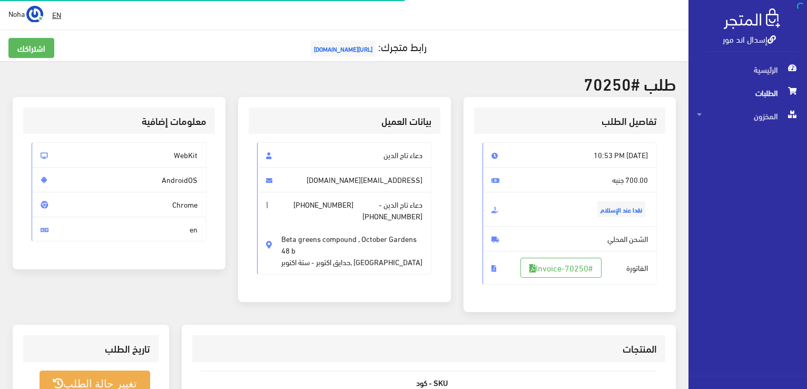
scroll to position [105, 0]
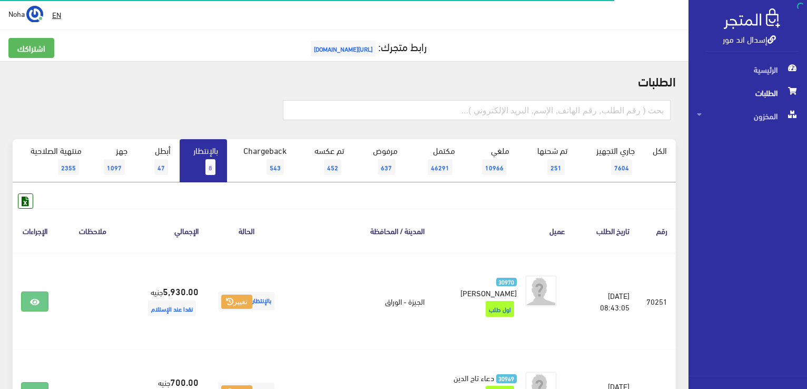
click at [217, 156] on link "بالإنتظار 8" at bounding box center [203, 160] width 47 height 43
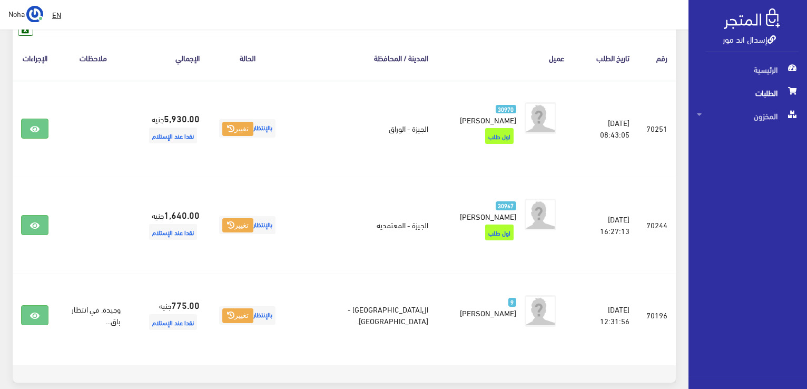
scroll to position [148, 0]
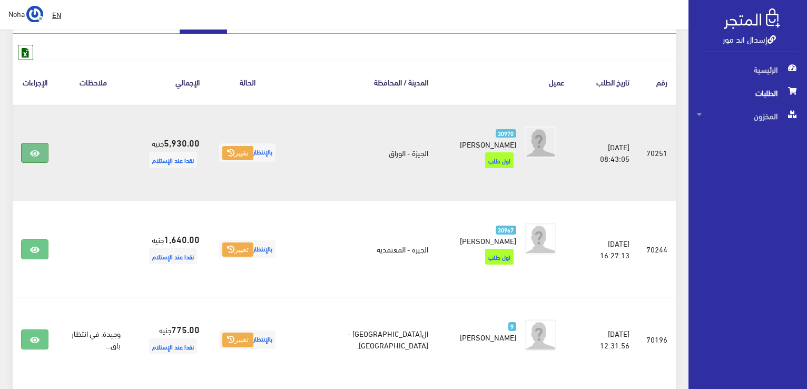
click at [35, 149] on icon at bounding box center [34, 153] width 9 height 8
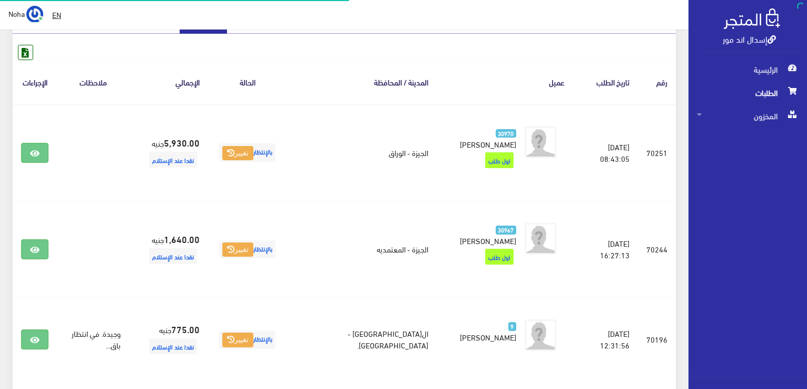
scroll to position [148, 0]
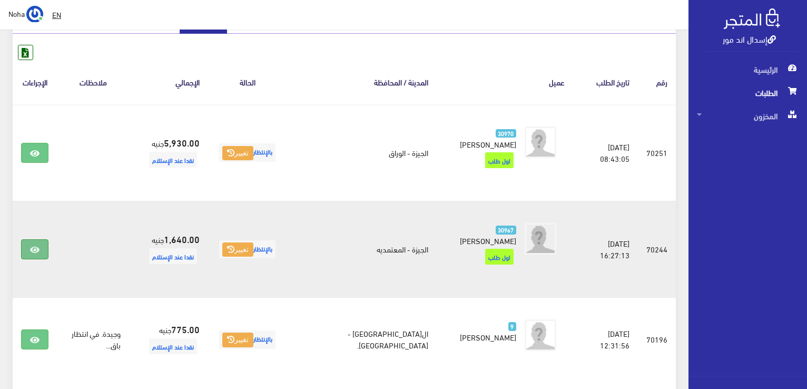
click at [34, 245] on icon at bounding box center [34, 249] width 9 height 8
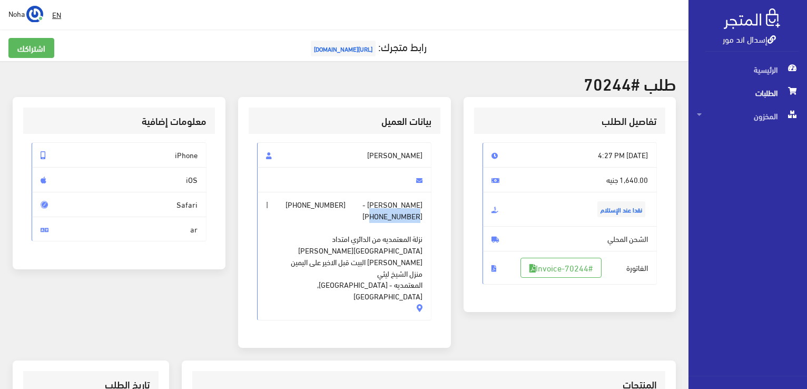
drag, startPoint x: 320, startPoint y: 205, endPoint x: 274, endPoint y: 203, distance: 45.9
click at [274, 203] on span "محمد ليثي - +201148443343 | +201119090666 نزلة المعتمديه من الدائري امتداد شارع…" at bounding box center [344, 256] width 175 height 128
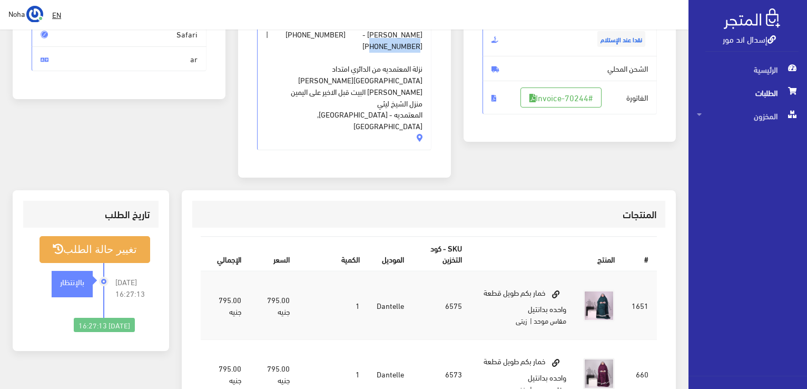
scroll to position [105, 0]
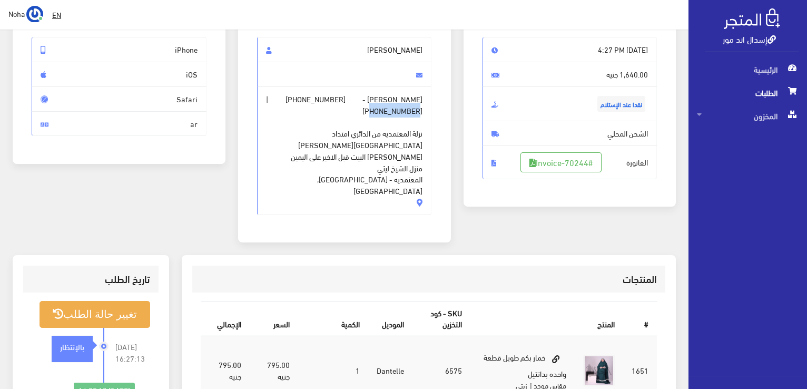
drag, startPoint x: 384, startPoint y: 97, endPoint x: 360, endPoint y: 98, distance: 23.7
click at [360, 98] on span "محمد ليثي - +201148443343 | +201119090666 نزلة المعتمديه من الدائري امتداد شارع…" at bounding box center [344, 150] width 175 height 128
click at [339, 96] on span "+201148443343" at bounding box center [315, 99] width 60 height 12
drag, startPoint x: 339, startPoint y: 100, endPoint x: 384, endPoint y: 100, distance: 45.8
click at [384, 100] on span "محمد ليثي - +201148443343 | +201119090666 نزلة المعتمديه من الدائري امتداد شارع…" at bounding box center [344, 150] width 175 height 128
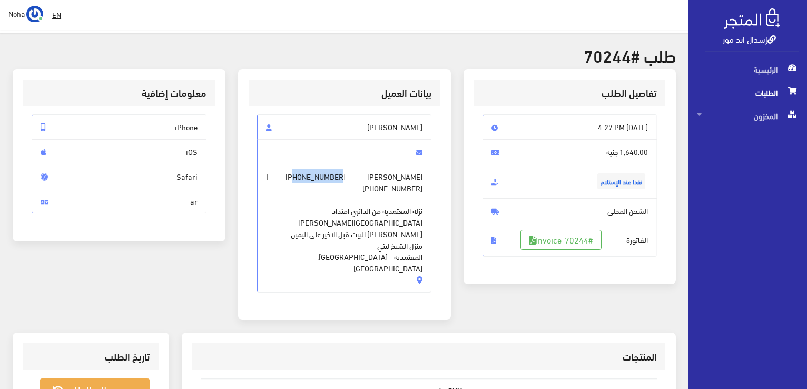
scroll to position [53, 0]
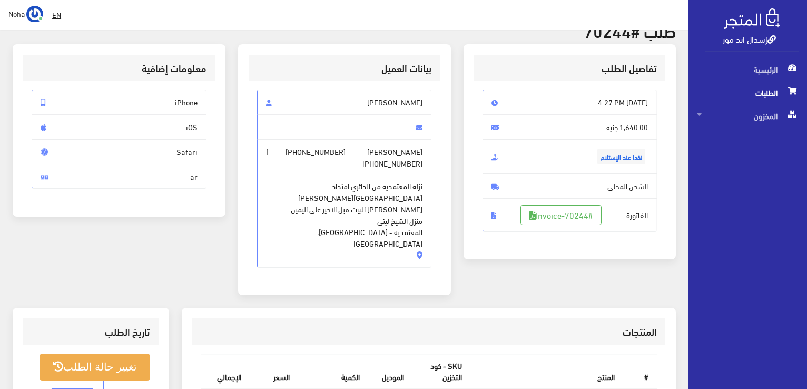
click at [362, 157] on span "[PHONE_NUMBER]" at bounding box center [392, 163] width 60 height 12
drag, startPoint x: 319, startPoint y: 151, endPoint x: 273, endPoint y: 148, distance: 45.9
click at [362, 157] on span "[PHONE_NUMBER]" at bounding box center [392, 163] width 60 height 12
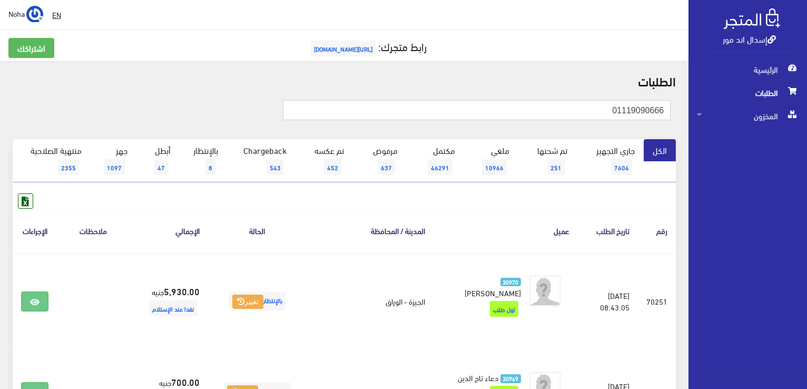
type input "01119090666"
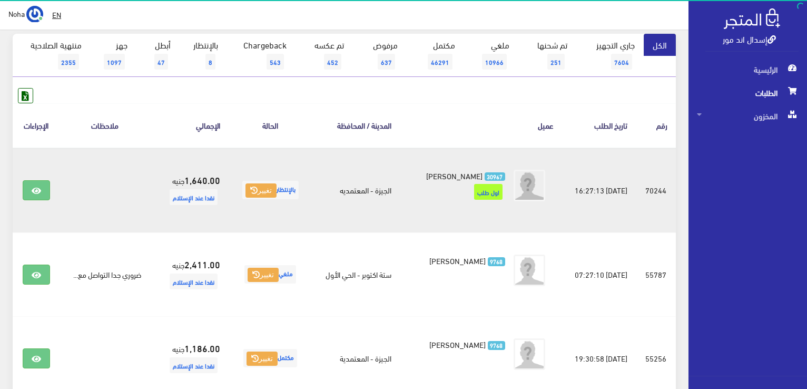
scroll to position [158, 0]
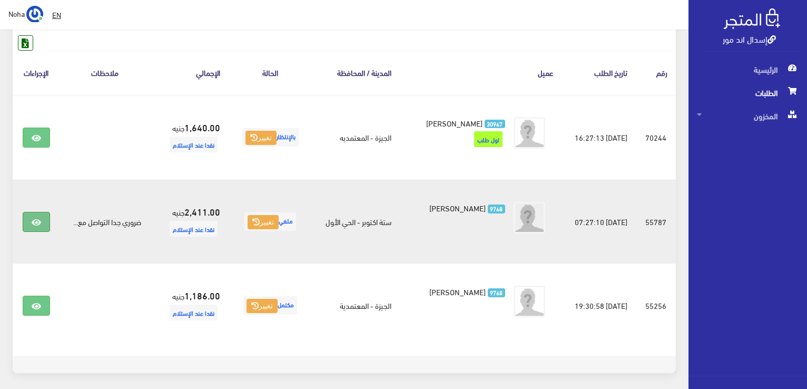
click at [39, 226] on link at bounding box center [36, 222] width 27 height 20
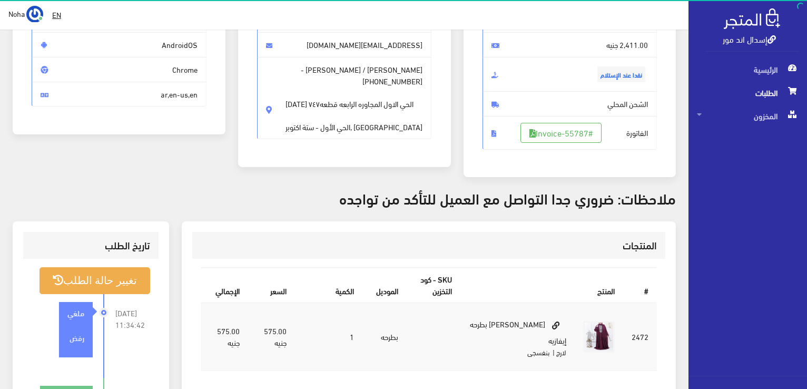
scroll to position [53, 0]
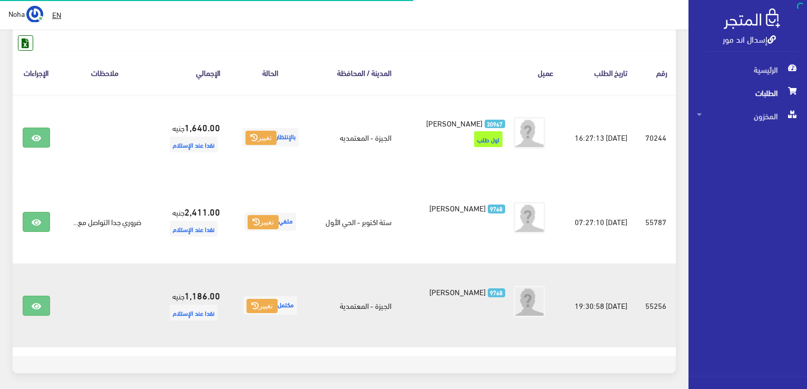
scroll to position [158, 0]
click at [42, 310] on link at bounding box center [36, 305] width 27 height 20
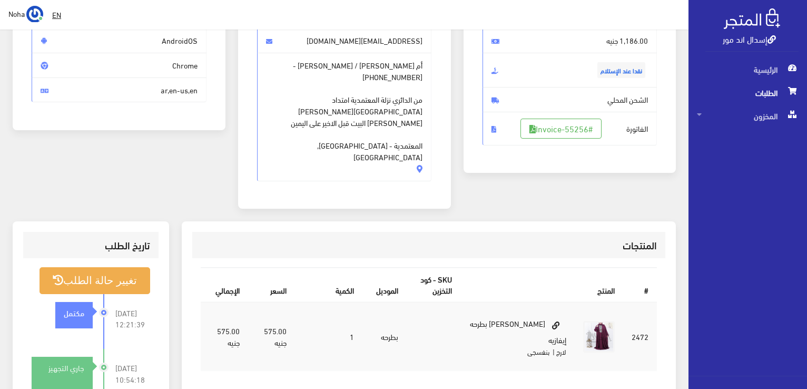
scroll to position [53, 0]
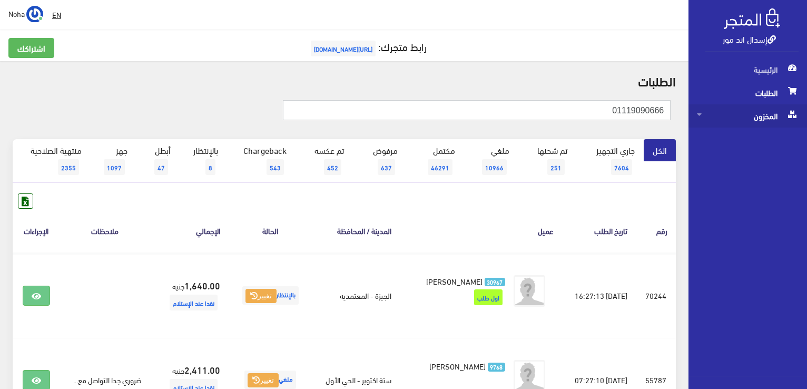
drag, startPoint x: 610, startPoint y: 103, endPoint x: 712, endPoint y: 106, distance: 101.7
click at [712, 106] on div "إسدال اند مور الرئيسية الطلبات المخزون" at bounding box center [403, 295] width 807 height 590
type input "01148443343"
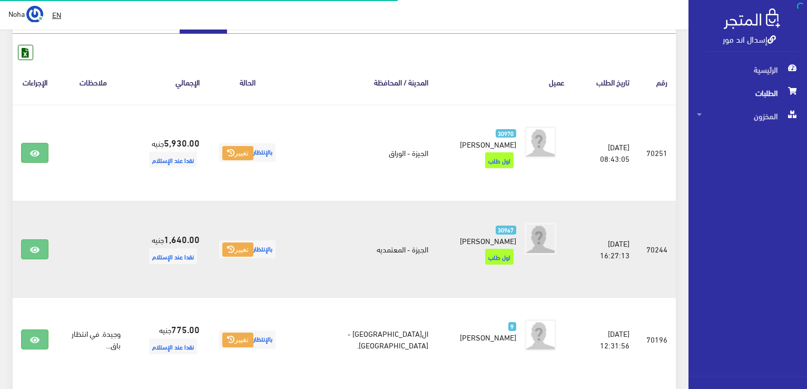
scroll to position [148, 0]
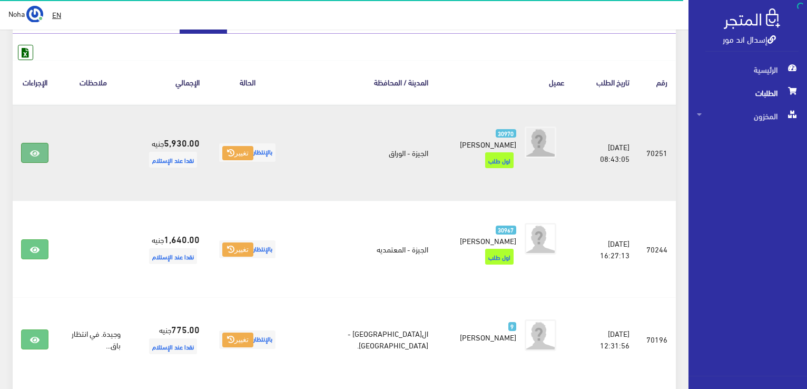
click at [38, 149] on icon at bounding box center [34, 153] width 9 height 8
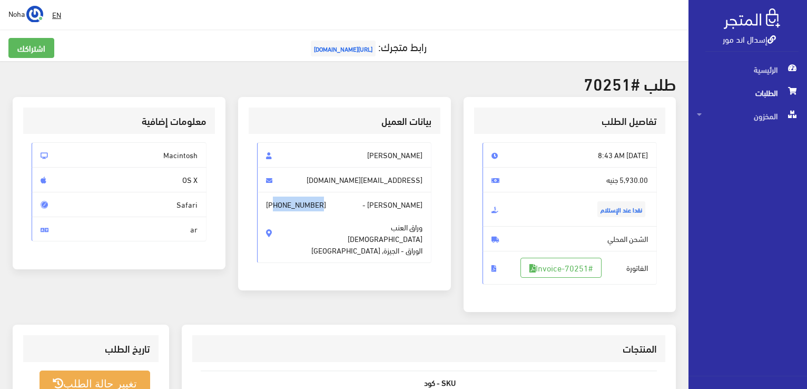
drag, startPoint x: 384, startPoint y: 221, endPoint x: 339, endPoint y: 215, distance: 46.2
click at [326, 210] on span "+201551118969" at bounding box center [296, 204] width 60 height 12
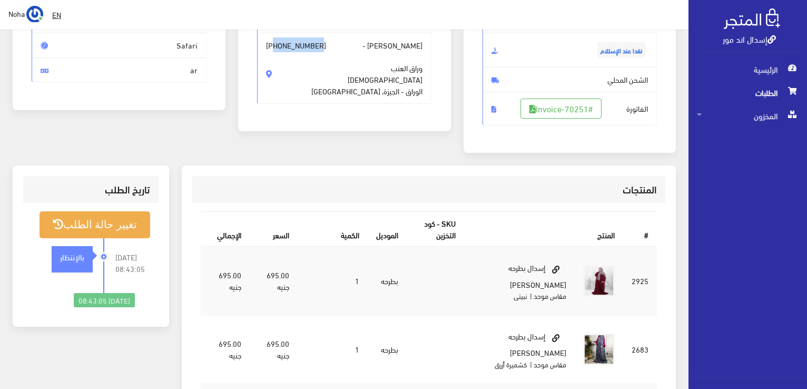
scroll to position [105, 0]
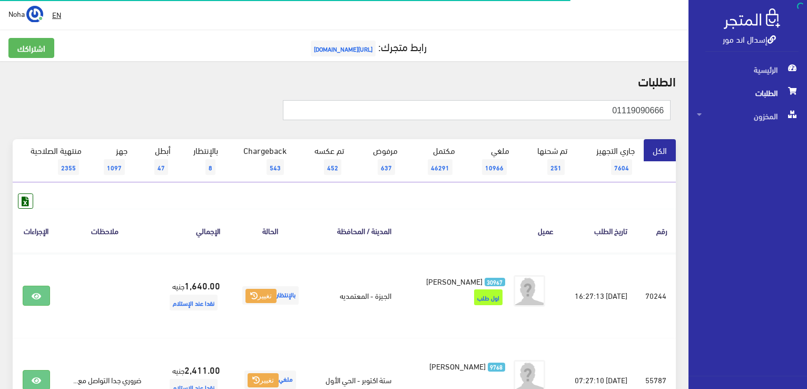
drag, startPoint x: 773, startPoint y: 108, endPoint x: 808, endPoint y: 108, distance: 35.3
click at [806, 108] on html "إسدال اند مور الرئيسية الطلبات" at bounding box center [403, 194] width 807 height 389
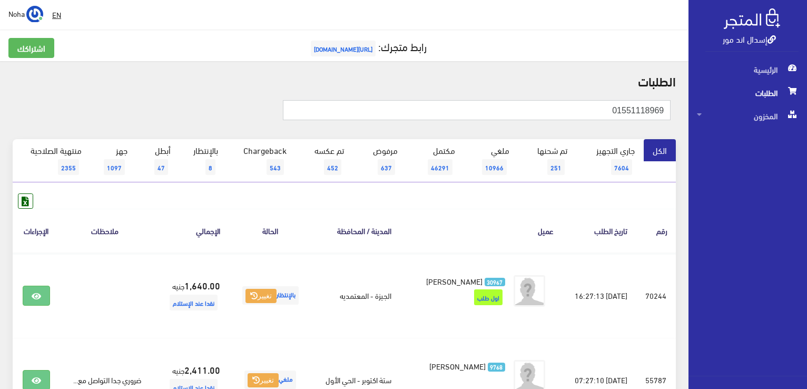
type input "01551118969"
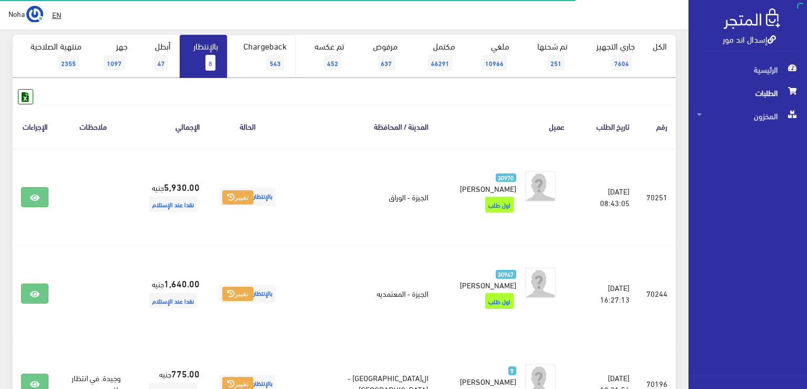
scroll to position [43, 0]
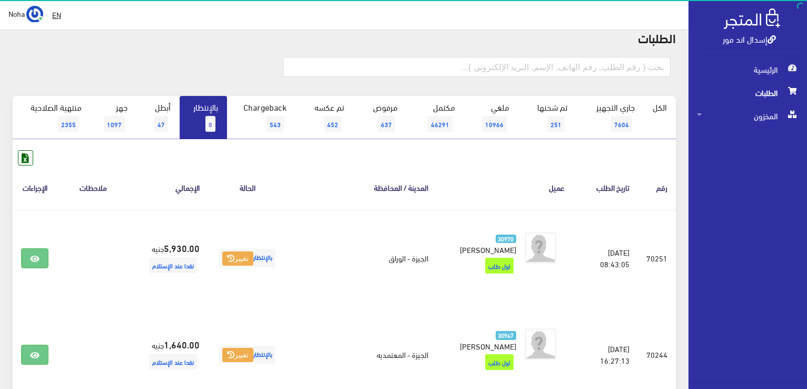
click at [211, 116] on span "8" at bounding box center [210, 124] width 10 height 16
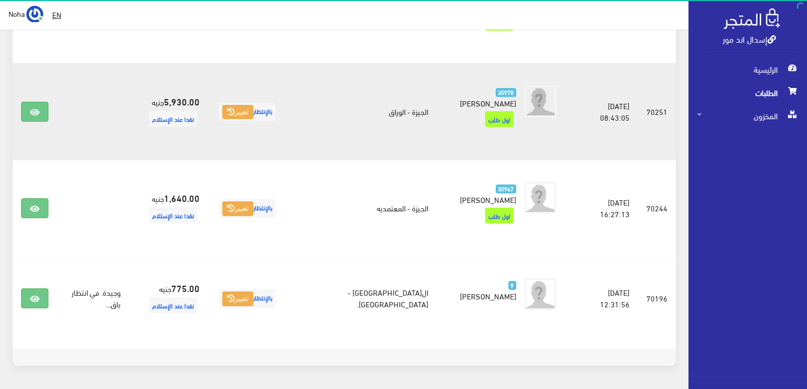
scroll to position [75, 0]
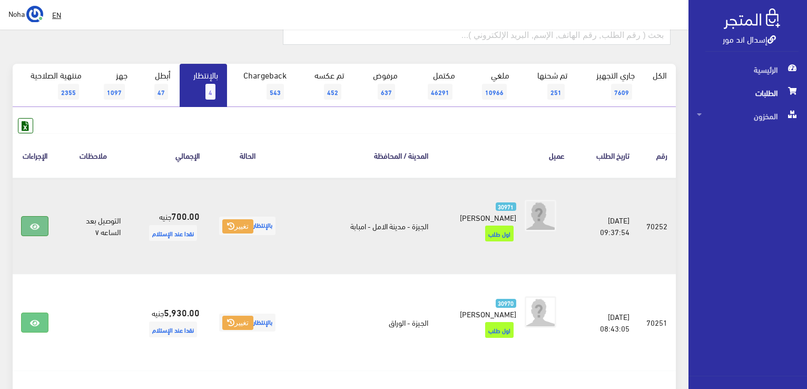
click at [26, 220] on link at bounding box center [34, 226] width 27 height 20
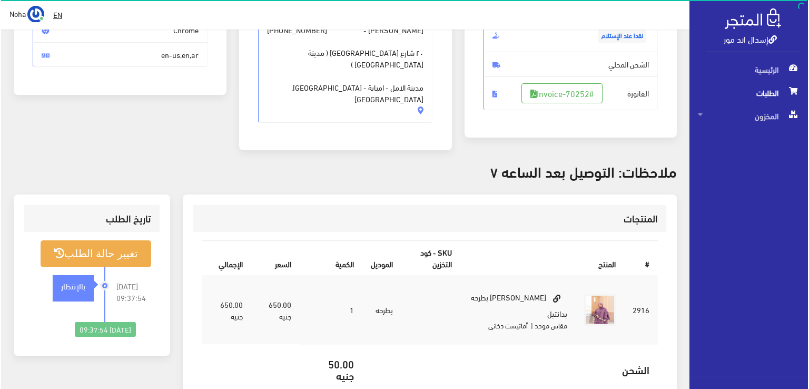
scroll to position [158, 0]
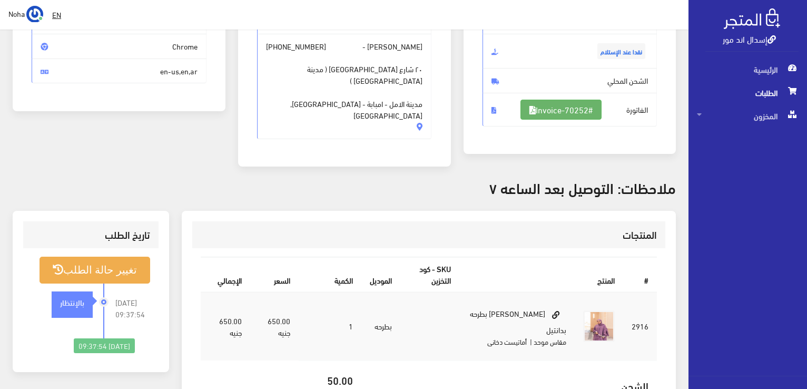
click at [558, 110] on link "#Invoice-70252" at bounding box center [560, 110] width 81 height 20
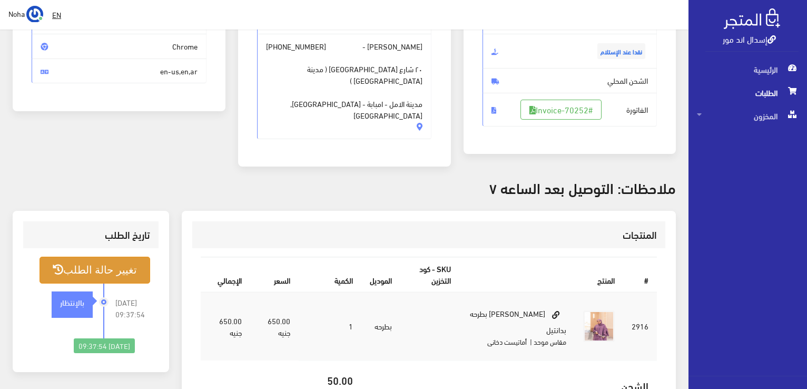
click at [116, 256] on button "تغيير حالة الطلب" at bounding box center [94, 269] width 111 height 27
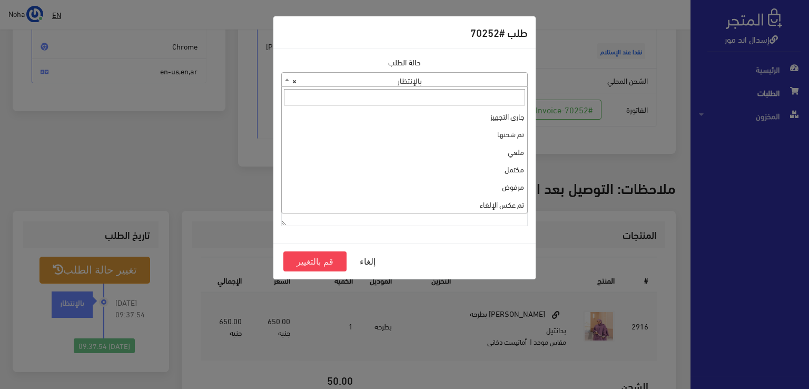
click at [438, 76] on span "× بالإنتظار" at bounding box center [404, 80] width 245 height 15
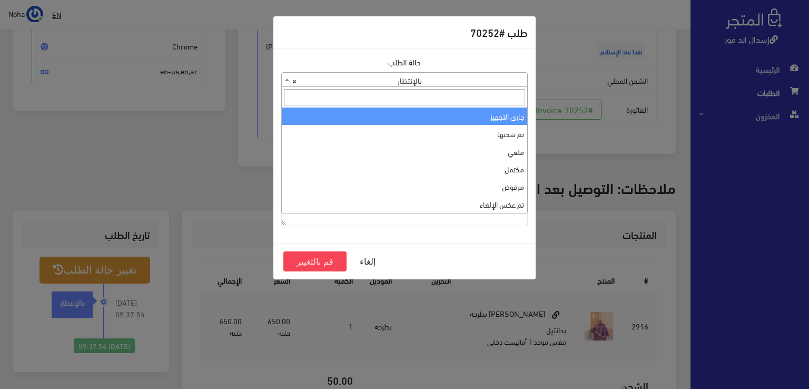
select select "1"
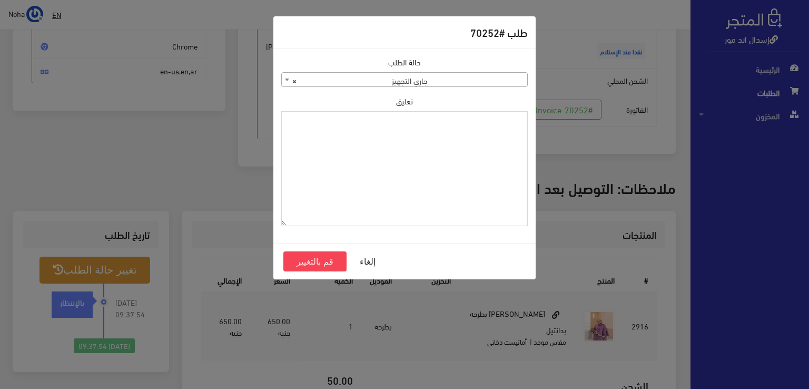
paste textarea "1115350"
type textarea "1115350"
click at [327, 260] on button "قم بالتغيير" at bounding box center [314, 261] width 63 height 20
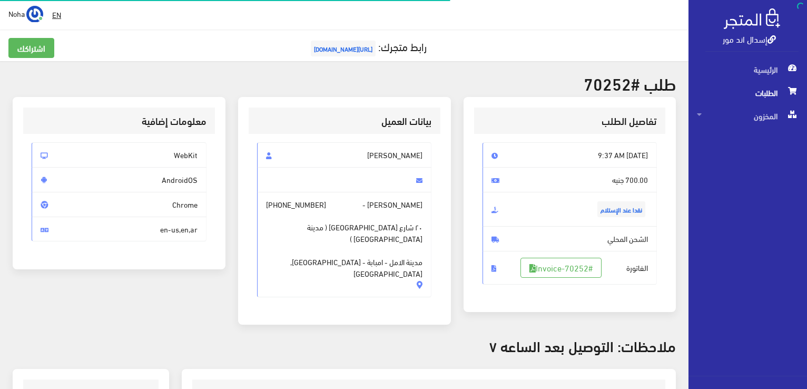
scroll to position [158, 0]
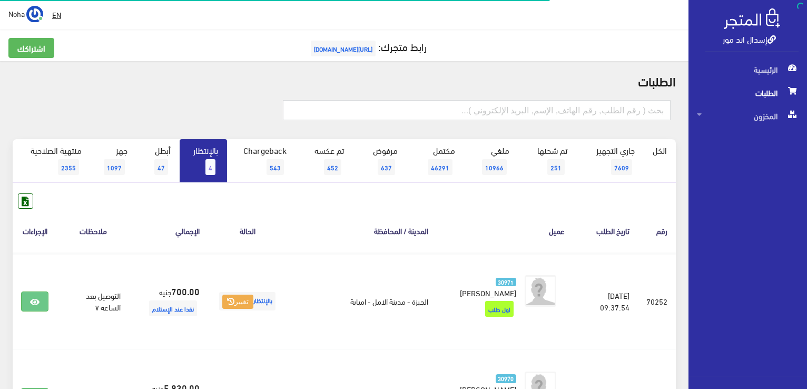
scroll to position [75, 0]
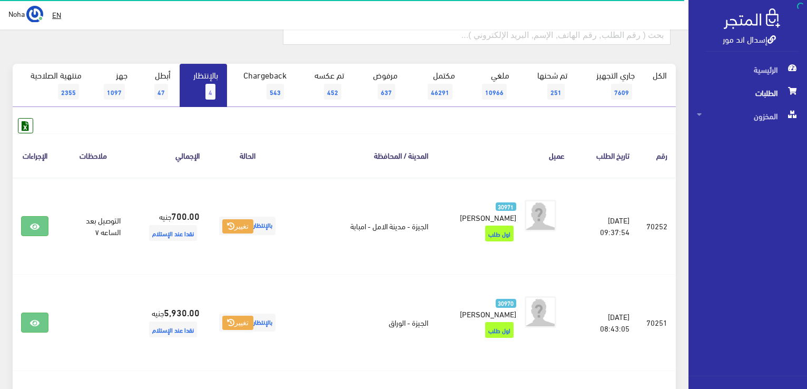
click at [197, 79] on link "بالإنتظار 4" at bounding box center [203, 85] width 47 height 43
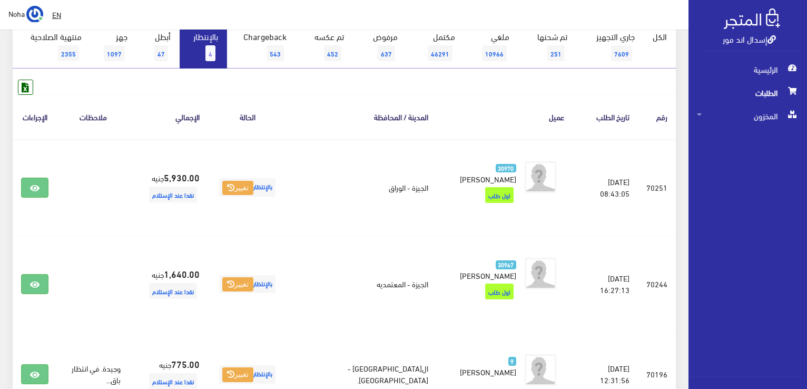
scroll to position [53, 0]
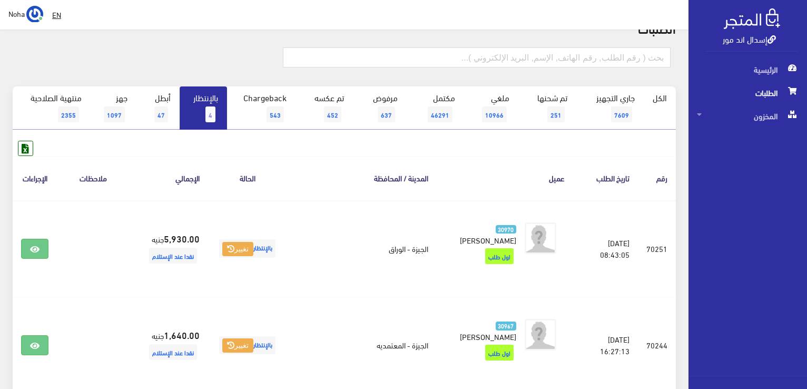
click at [201, 111] on link "بالإنتظار 4" at bounding box center [203, 107] width 47 height 43
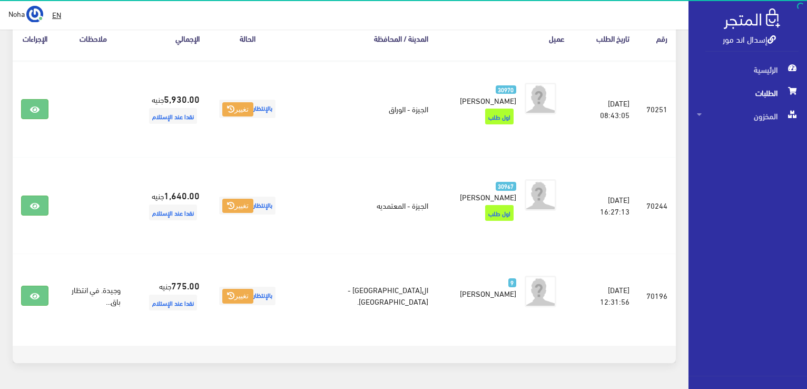
scroll to position [201, 0]
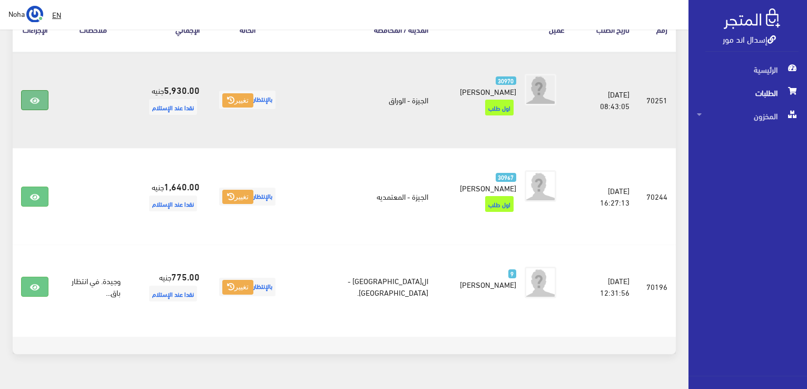
click at [42, 96] on link at bounding box center [34, 100] width 27 height 20
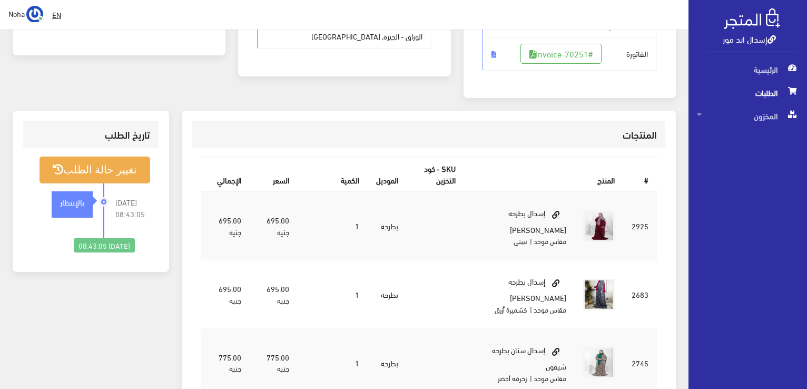
scroll to position [158, 0]
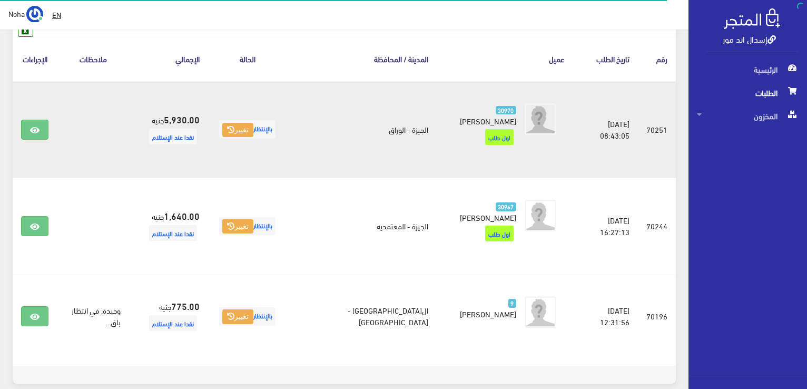
scroll to position [96, 0]
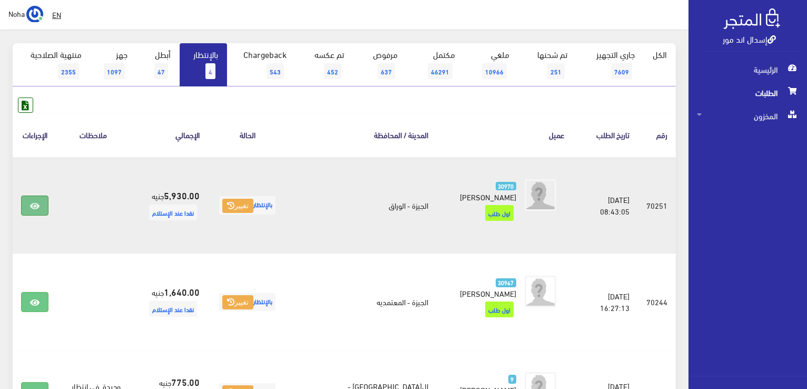
click at [37, 195] on link at bounding box center [34, 205] width 27 height 20
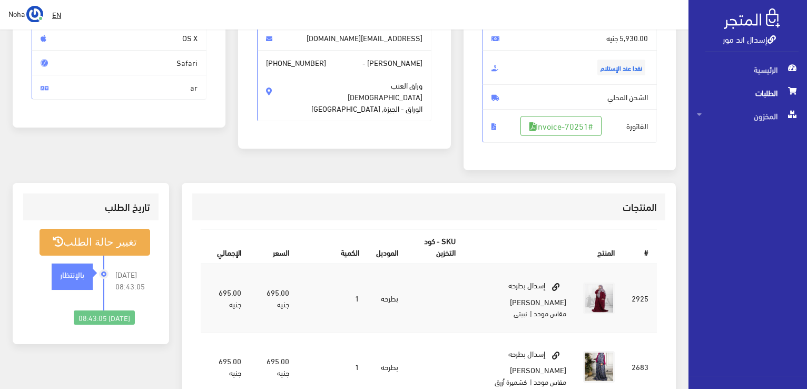
scroll to position [158, 0]
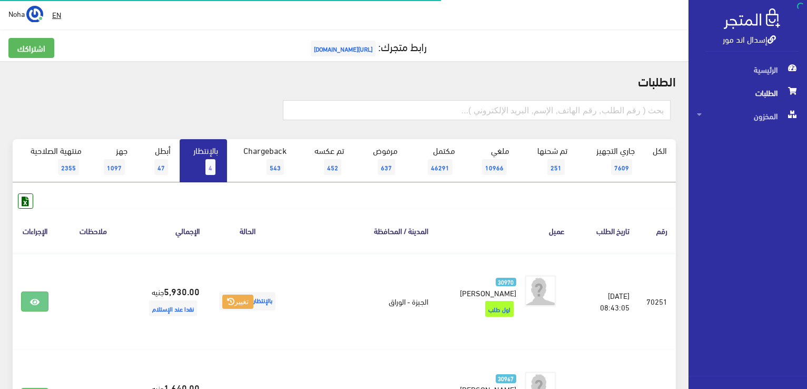
scroll to position [96, 0]
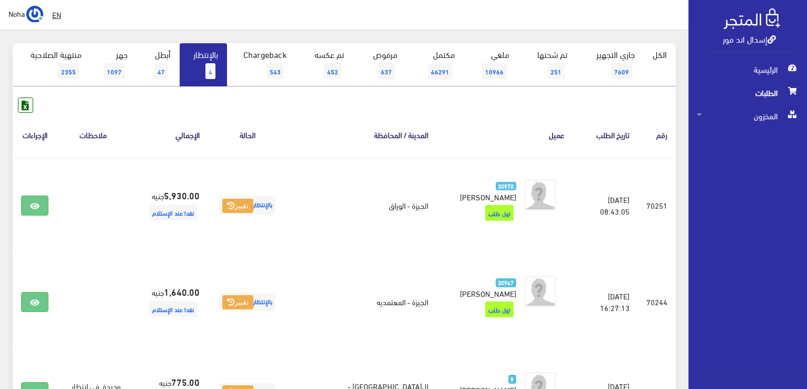
click at [215, 76] on span "4" at bounding box center [210, 71] width 10 height 16
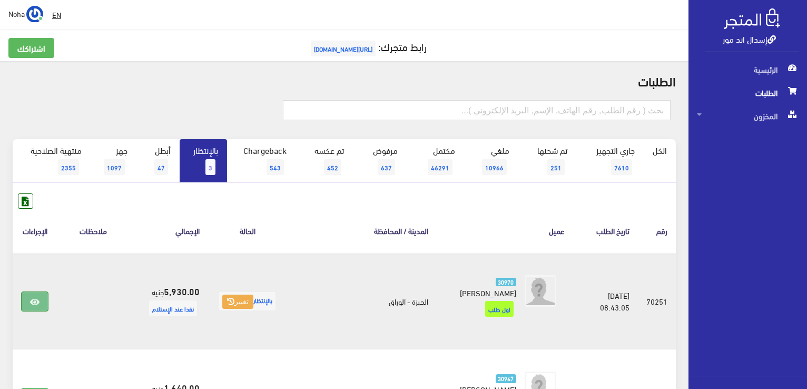
click at [47, 291] on link at bounding box center [34, 301] width 27 height 20
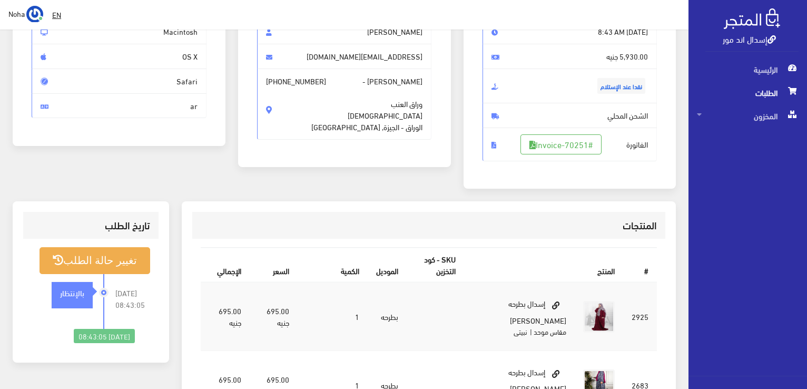
scroll to position [105, 0]
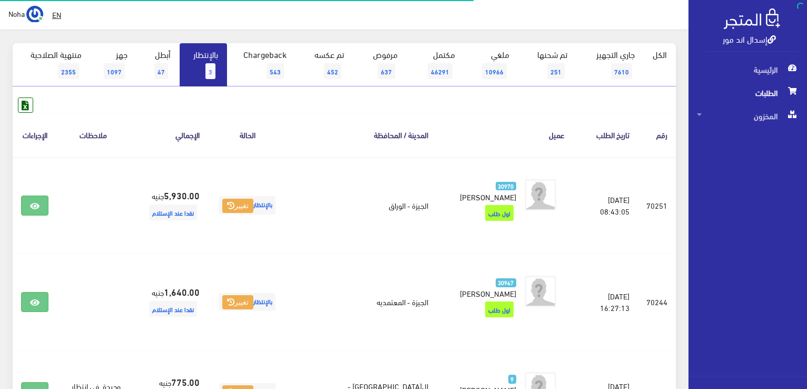
scroll to position [96, 0]
click at [223, 68] on link "بالإنتظار 3" at bounding box center [203, 64] width 47 height 43
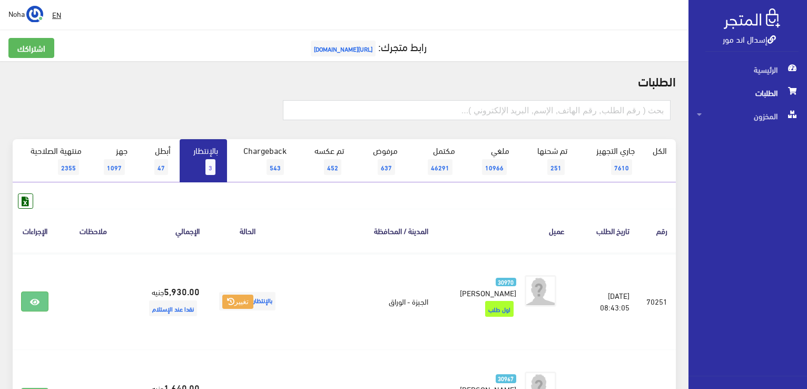
click at [208, 161] on span "3" at bounding box center [210, 167] width 10 height 16
